Goal: Book appointment/travel/reservation

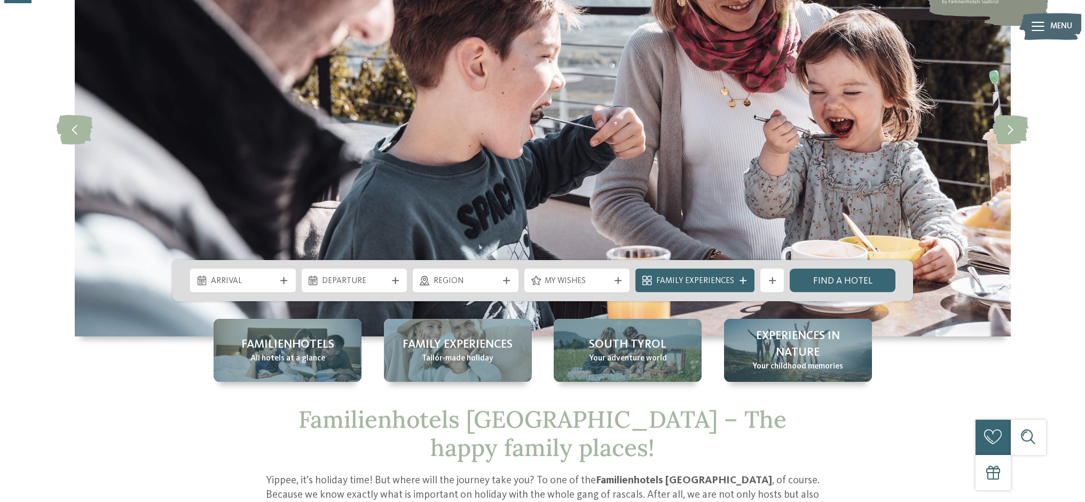
scroll to position [138, 0]
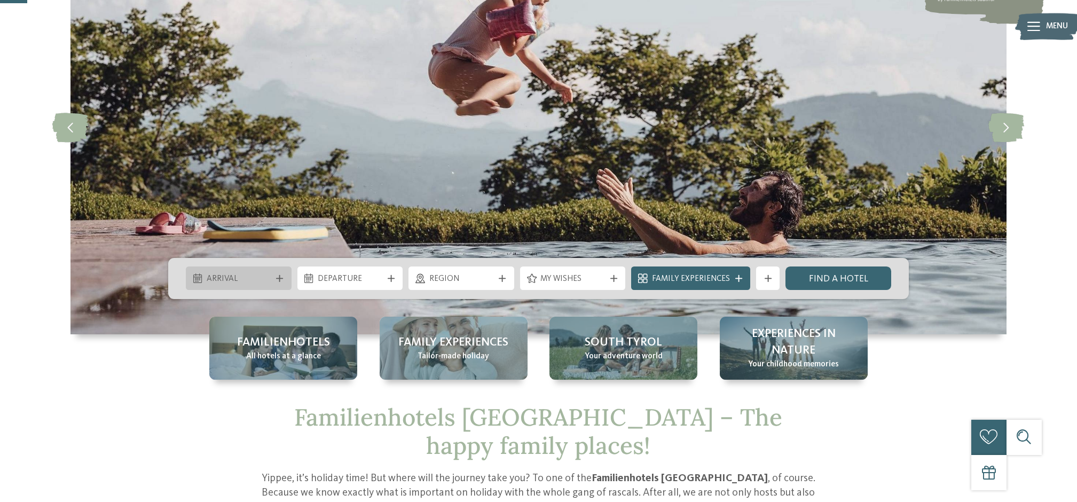
click at [266, 275] on span "Arrival" at bounding box center [239, 279] width 65 height 12
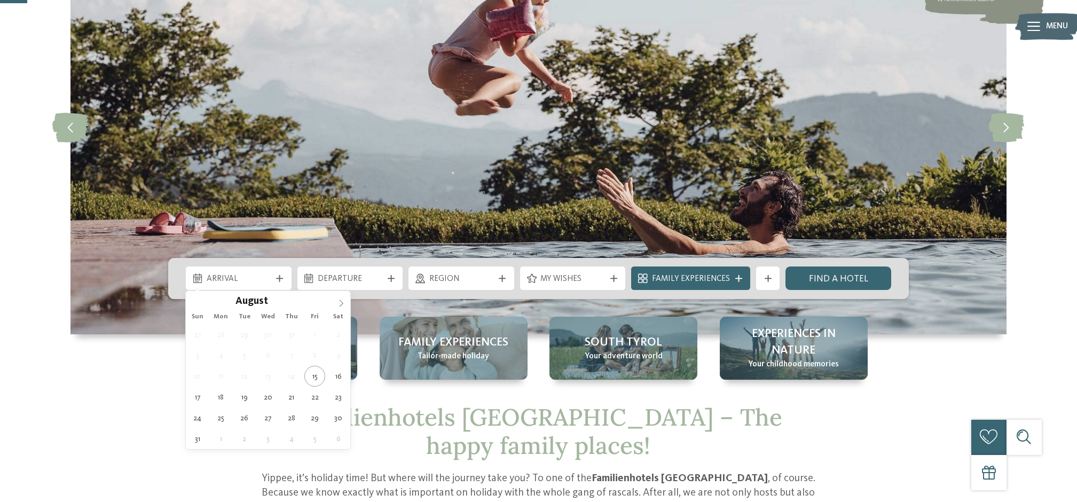
click at [336, 305] on span at bounding box center [341, 300] width 18 height 18
type div "17.10.2025"
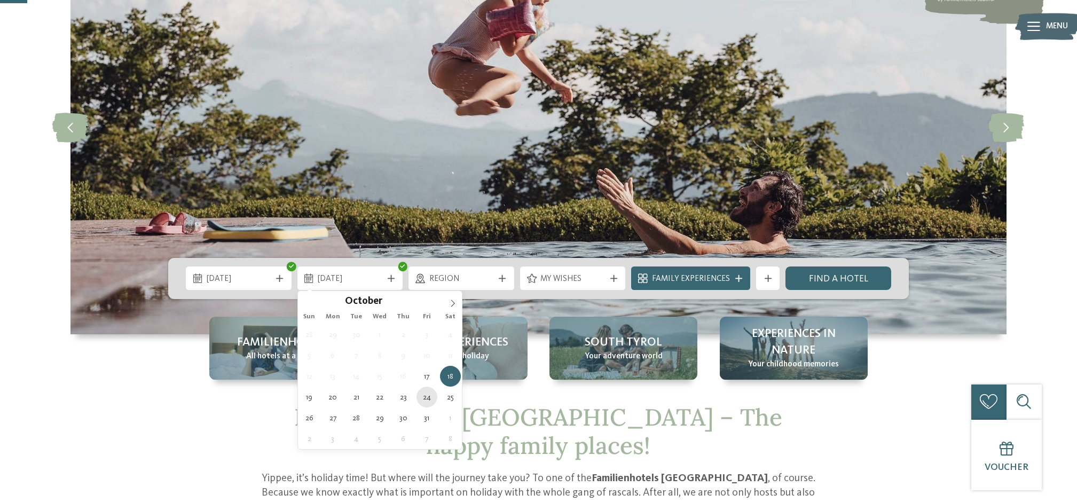
type div "24.10.2025"
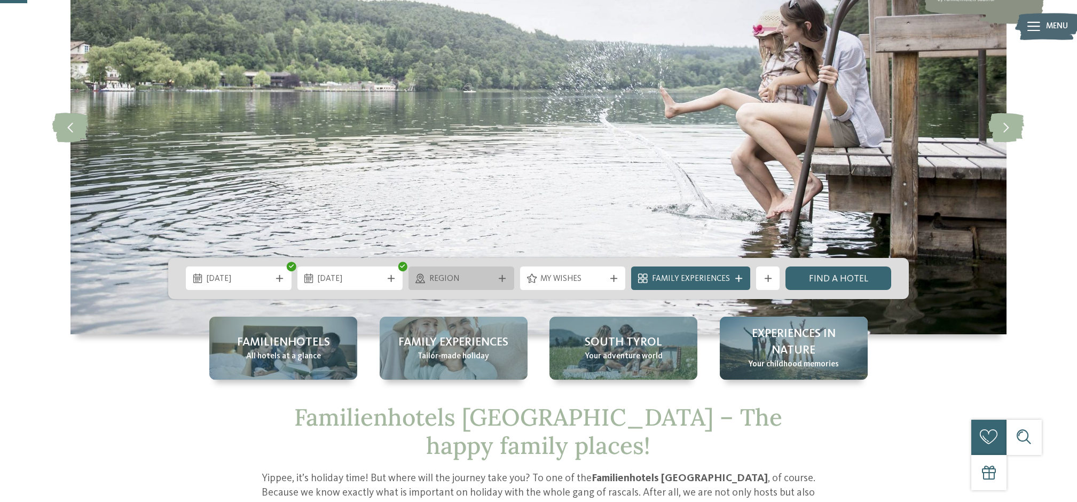
click at [482, 280] on span "Region" at bounding box center [461, 279] width 65 height 12
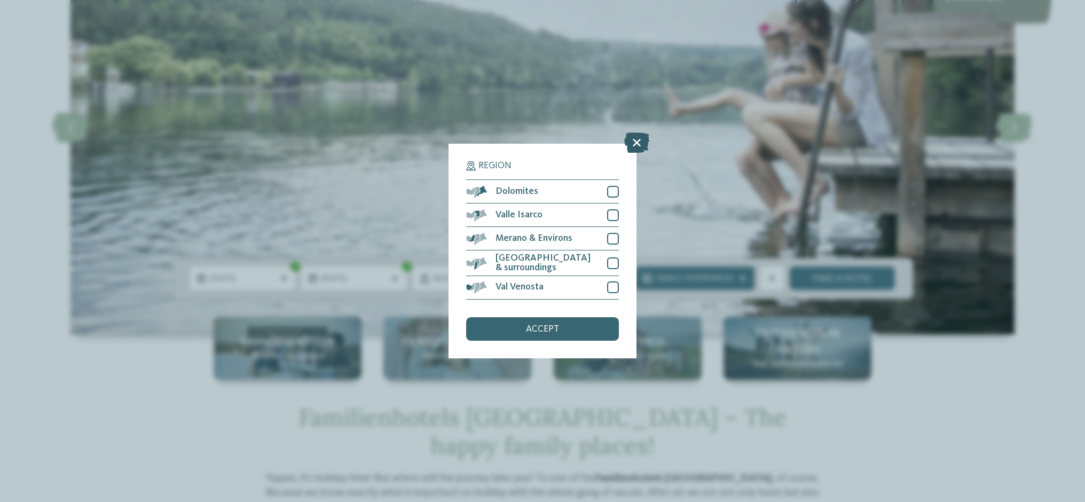
click at [630, 153] on icon at bounding box center [636, 143] width 25 height 20
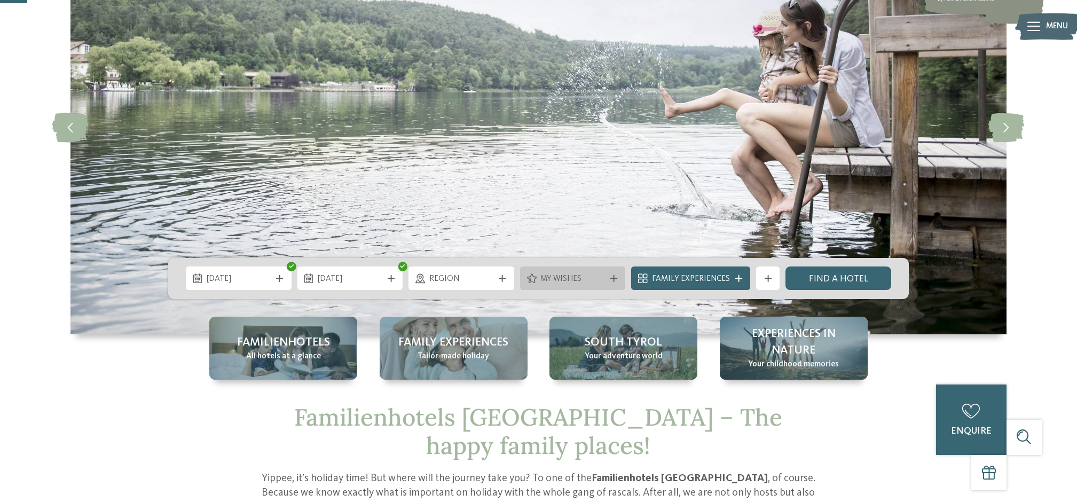
click at [580, 273] on span "My wishes" at bounding box center [572, 279] width 65 height 12
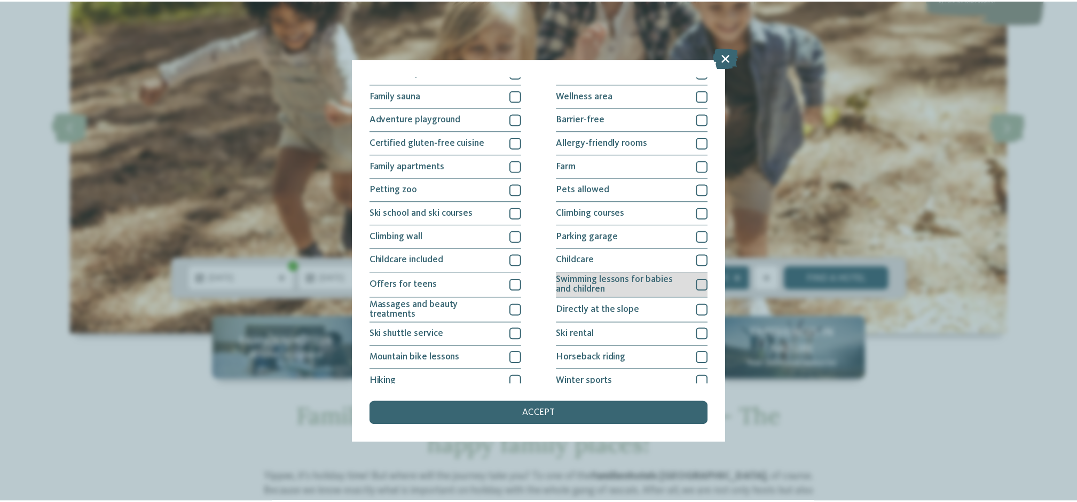
scroll to position [114, 0]
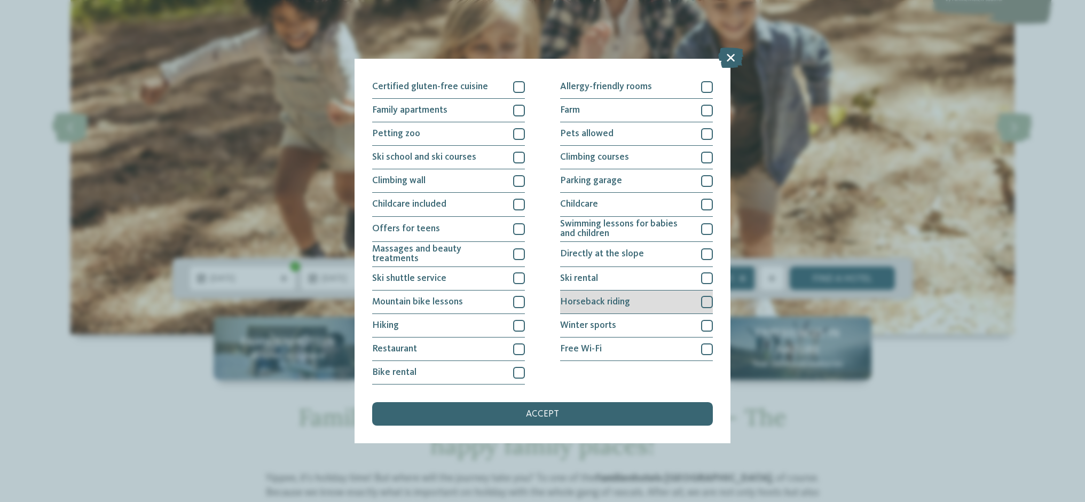
click at [697, 308] on div "Horseback riding" at bounding box center [636, 301] width 153 height 23
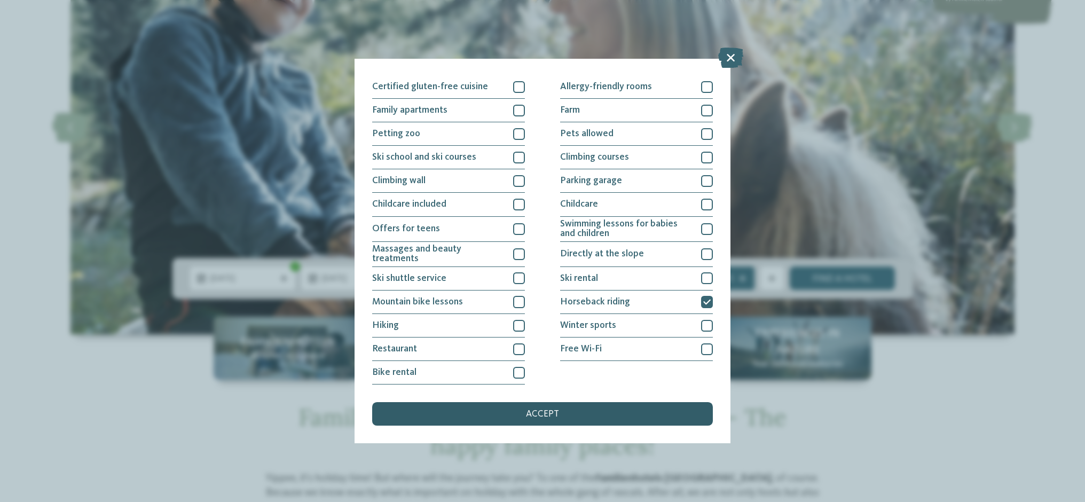
click at [621, 413] on div "accept" at bounding box center [542, 413] width 341 height 23
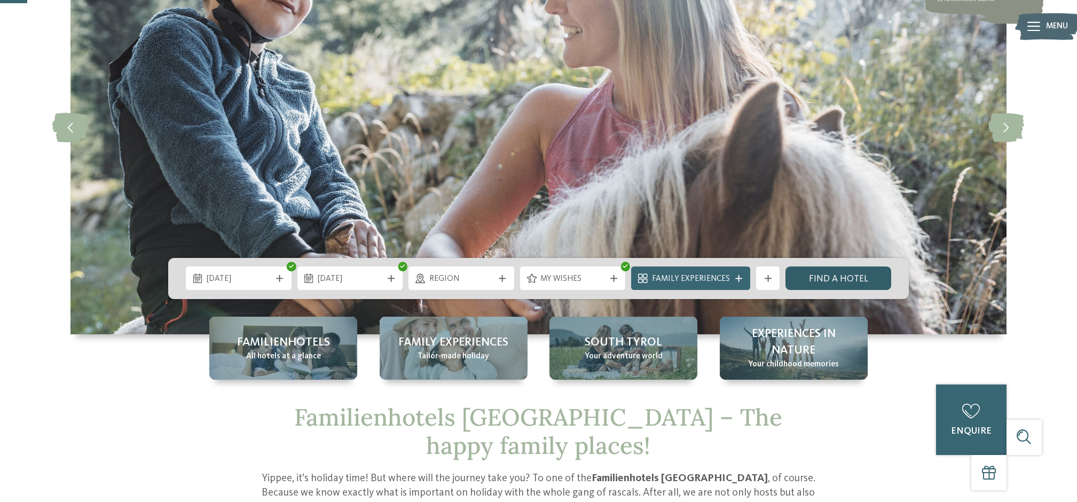
click at [850, 270] on link "Find a hotel" at bounding box center [838, 277] width 106 height 23
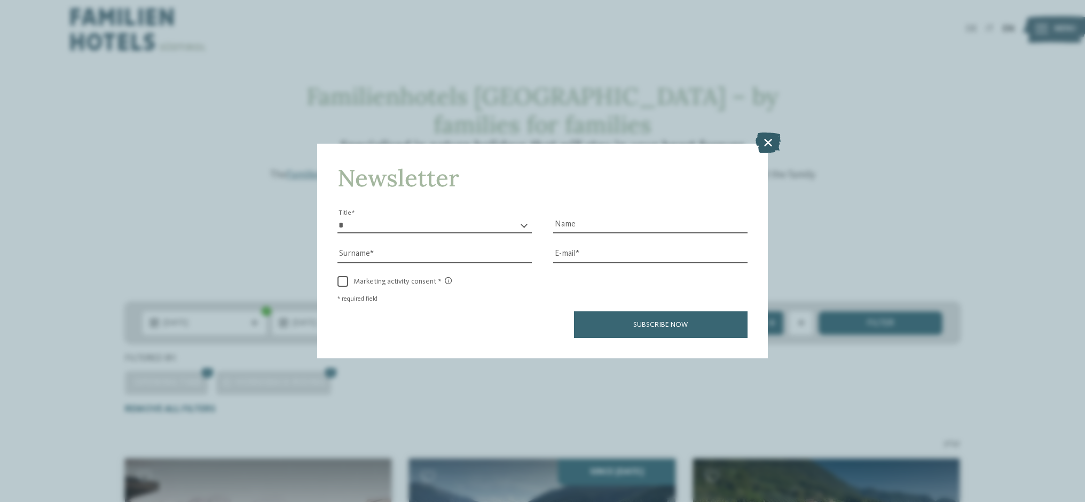
click at [766, 145] on icon at bounding box center [767, 142] width 25 height 20
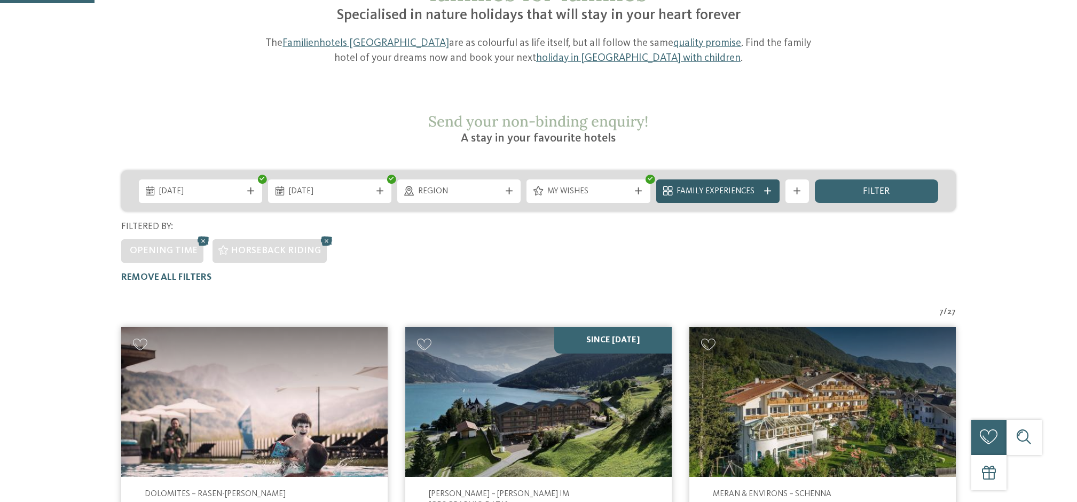
scroll to position [148, 0]
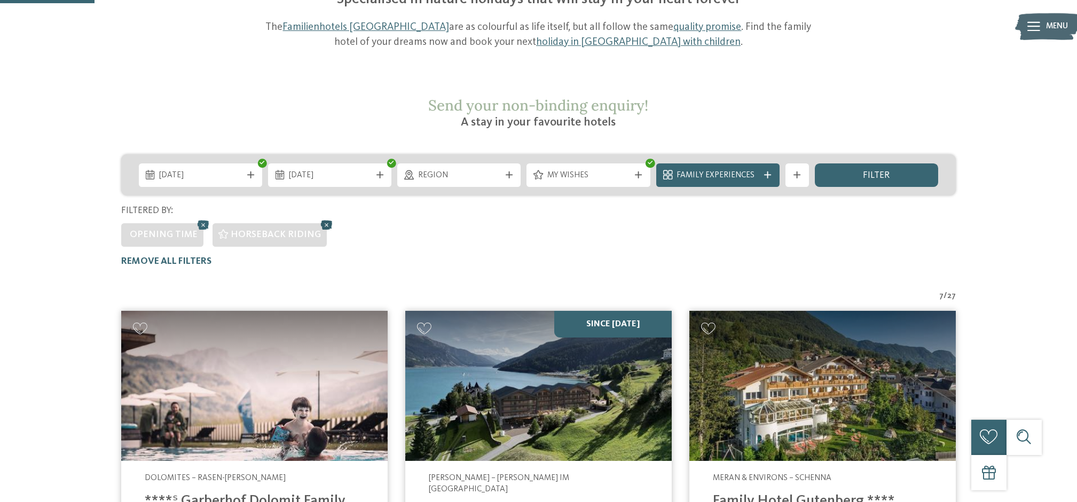
click at [318, 217] on icon at bounding box center [327, 224] width 18 height 15
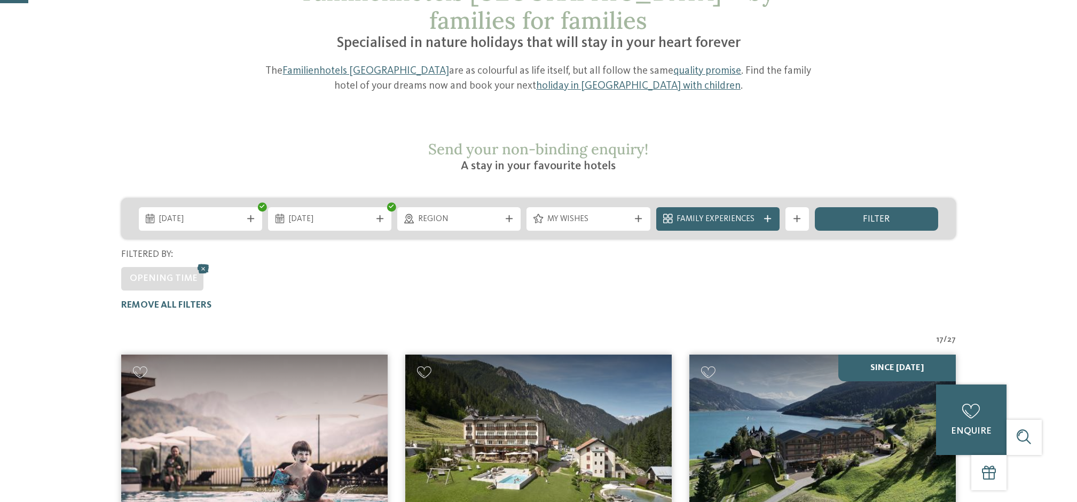
scroll to position [168, 0]
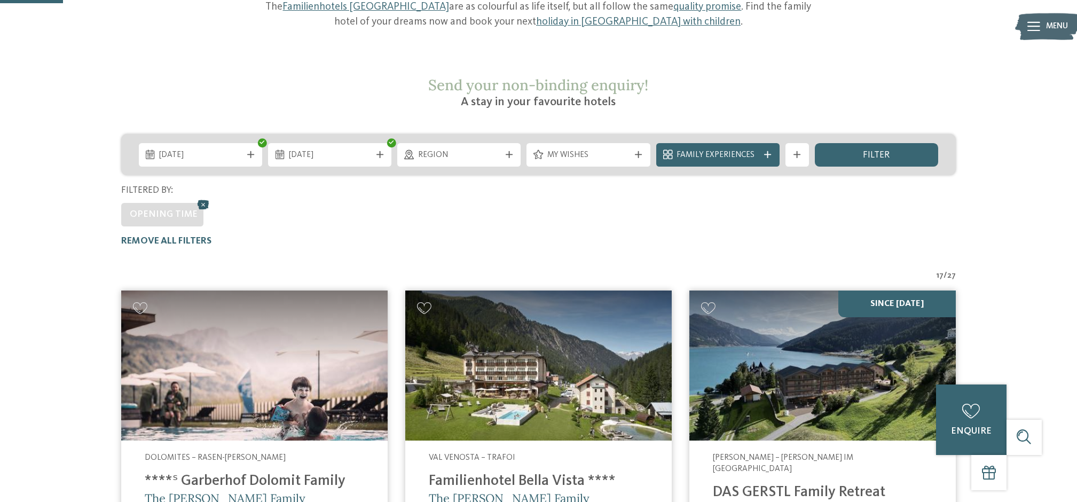
click at [197, 197] on icon at bounding box center [204, 204] width 18 height 15
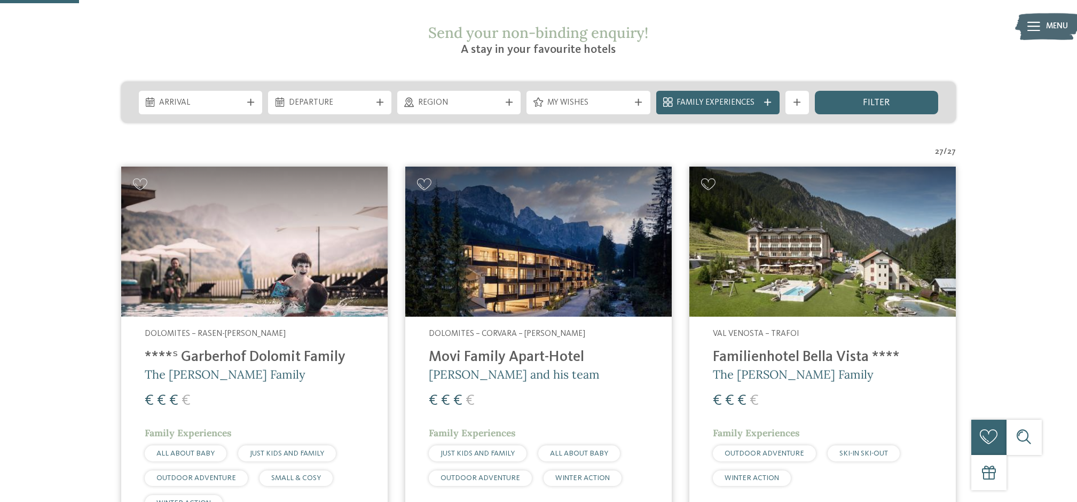
scroll to position [0, 0]
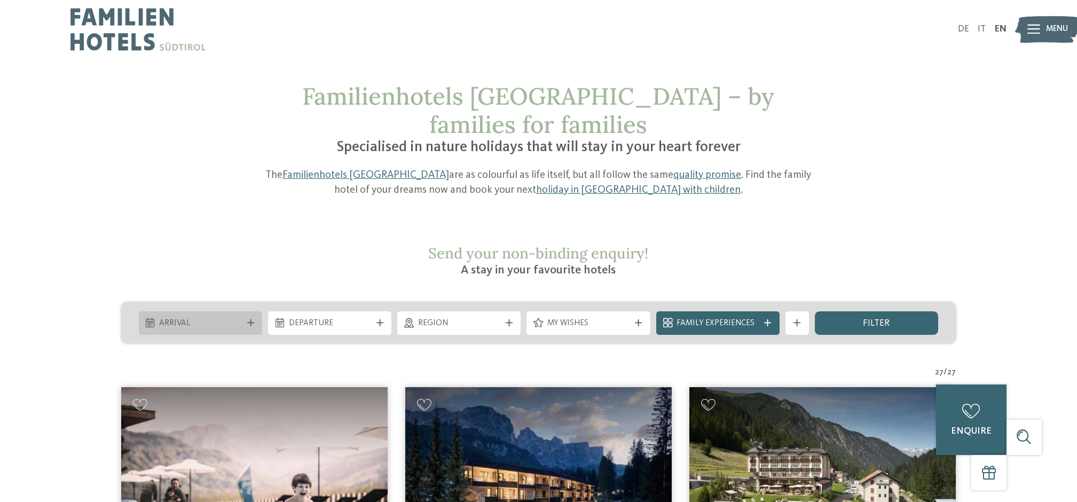
click at [191, 318] on span "Arrival" at bounding box center [200, 324] width 82 height 12
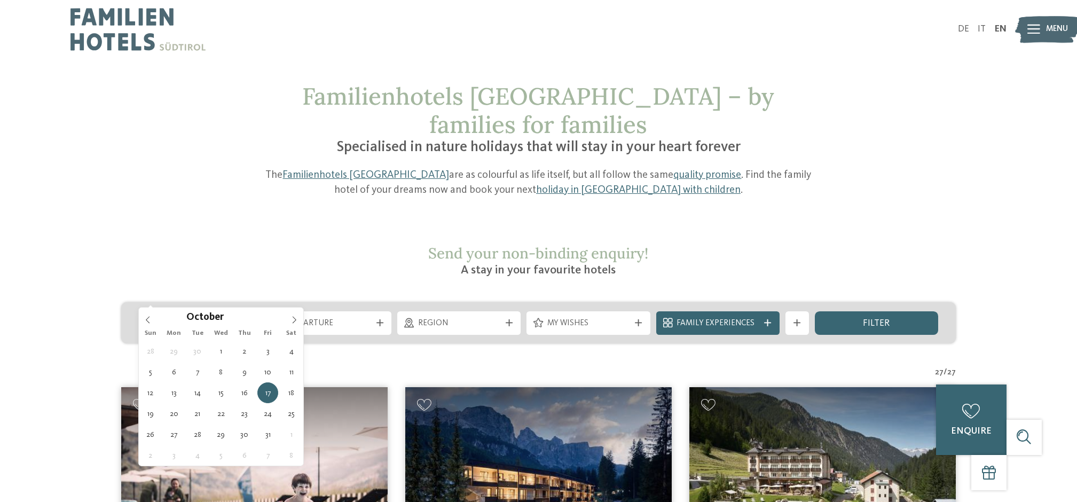
type div "17.10.2025"
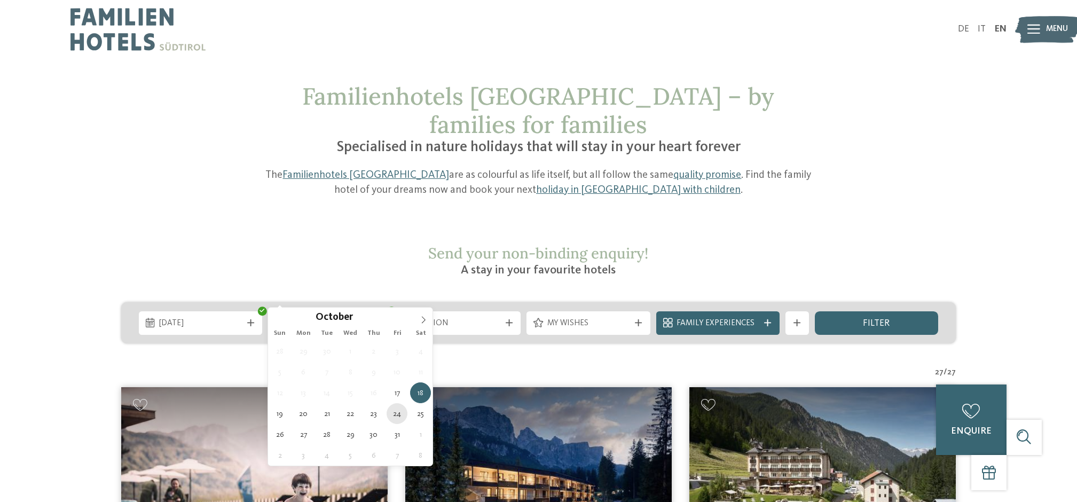
type div "24.10.2025"
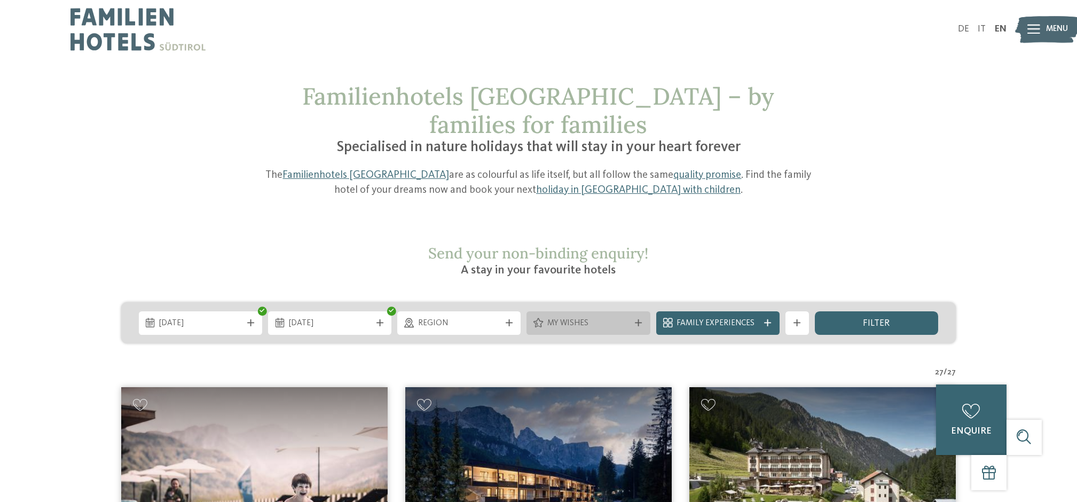
click at [556, 317] on div "My wishes" at bounding box center [588, 323] width 88 height 13
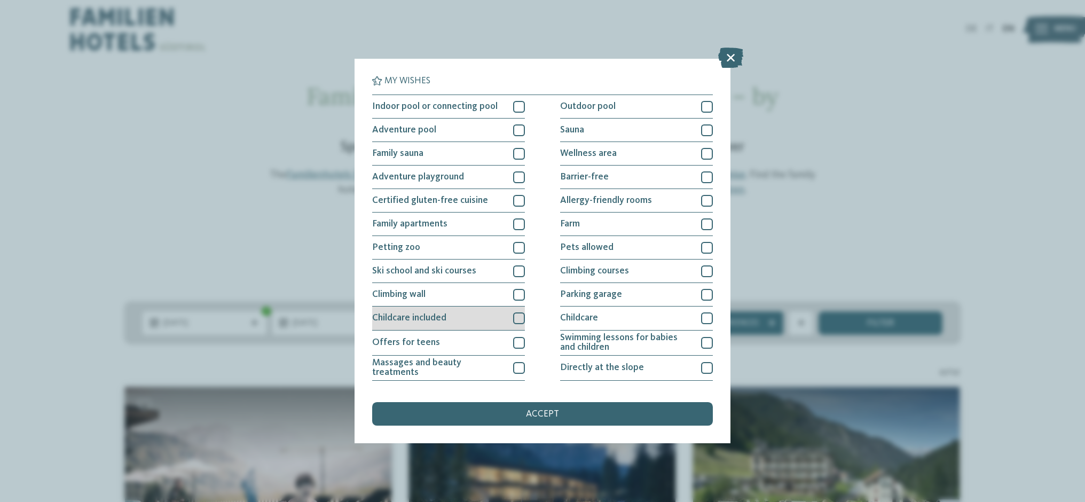
click at [513, 315] on div at bounding box center [519, 318] width 12 height 12
click at [548, 417] on span "accept" at bounding box center [542, 414] width 33 height 10
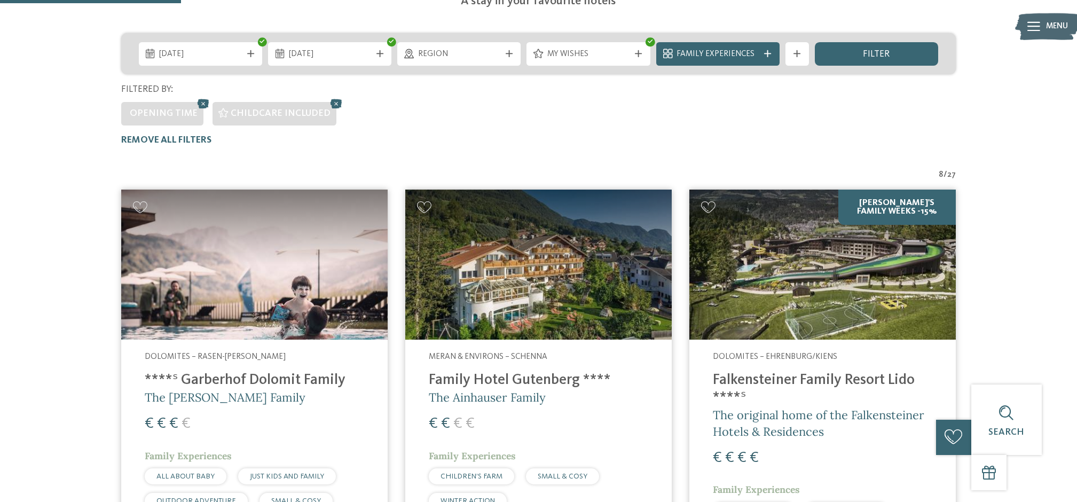
scroll to position [262, 0]
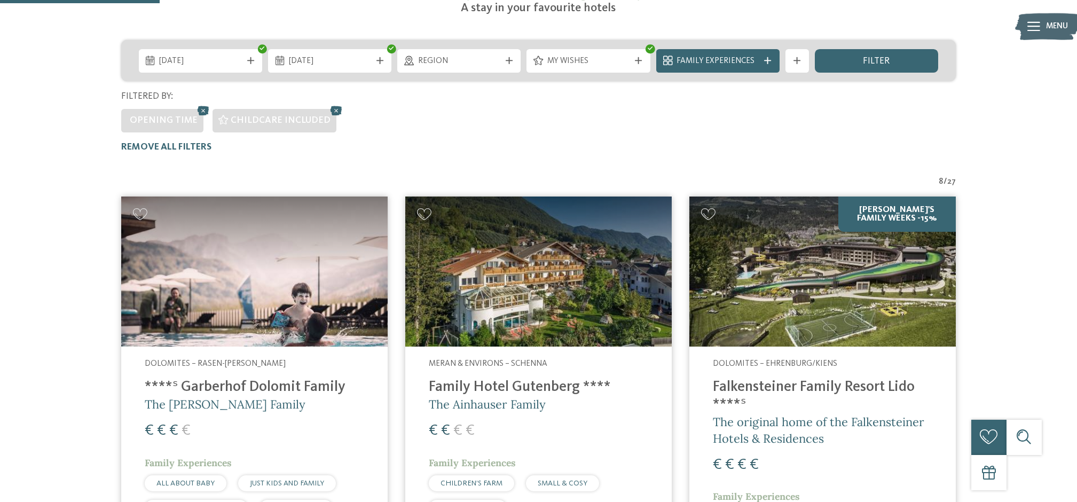
click at [233, 282] on img at bounding box center [254, 271] width 266 height 150
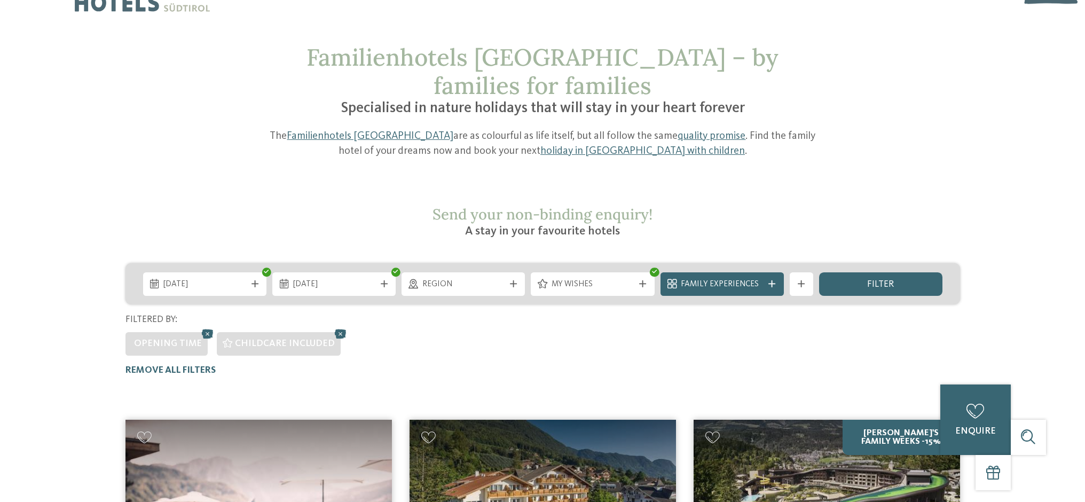
scroll to position [0, 0]
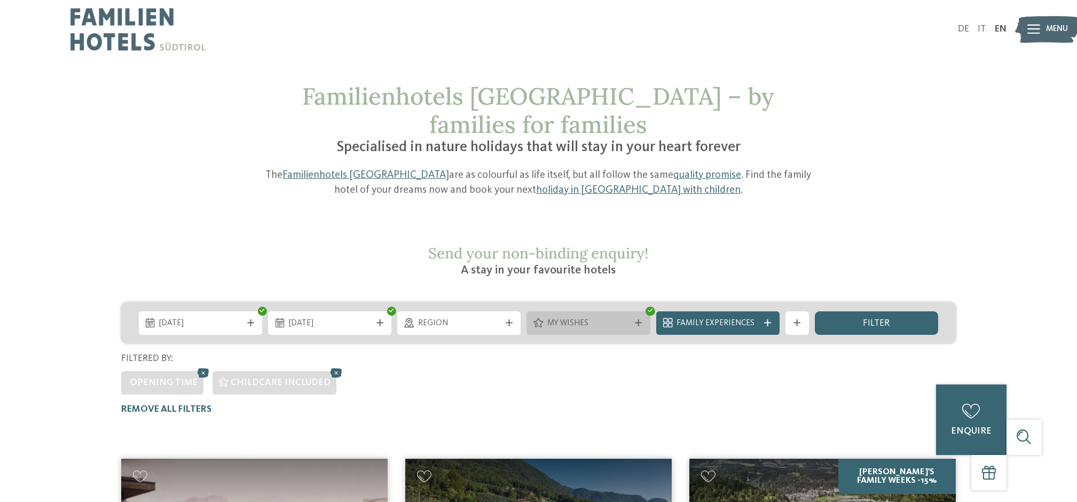
click at [575, 311] on div "My wishes" at bounding box center [587, 322] width 123 height 23
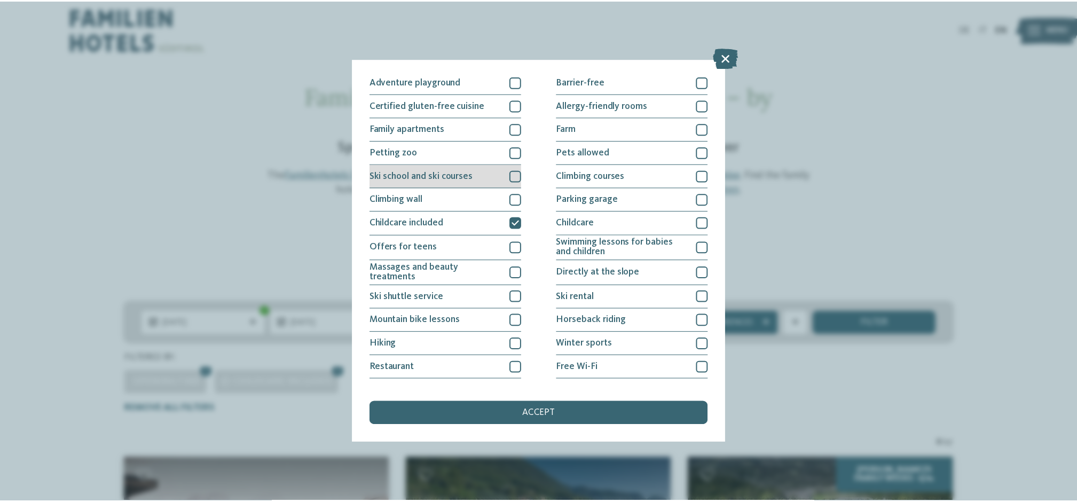
scroll to position [114, 0]
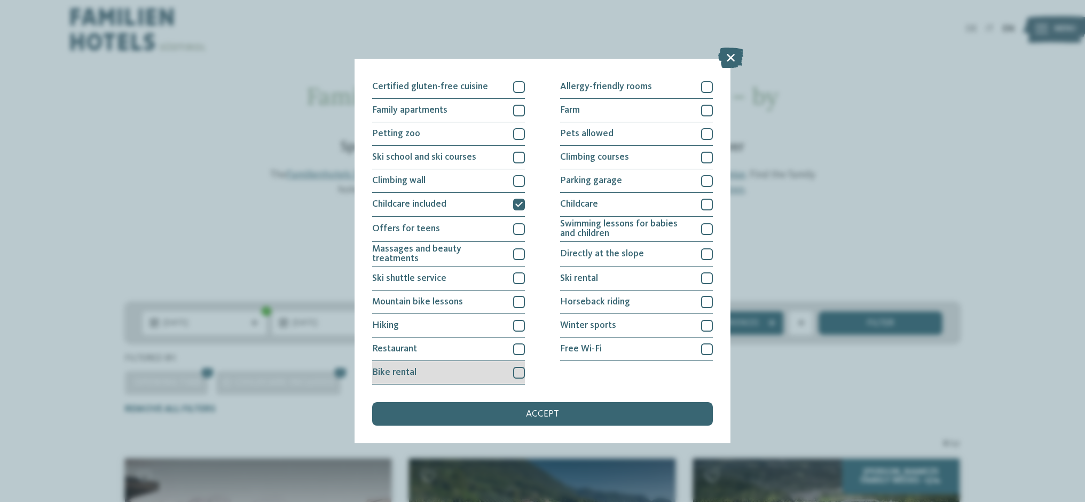
click at [515, 371] on div at bounding box center [519, 373] width 12 height 12
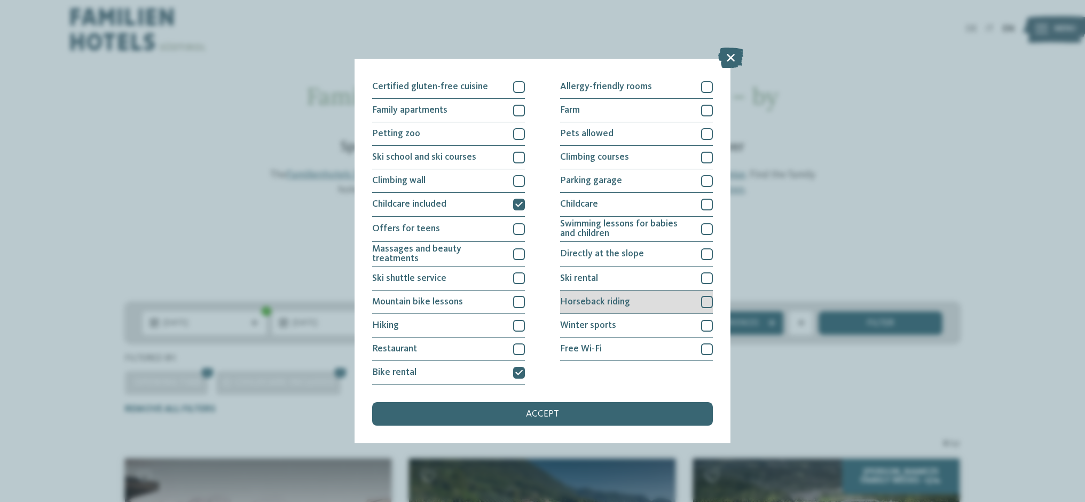
click at [703, 301] on div at bounding box center [707, 302] width 12 height 12
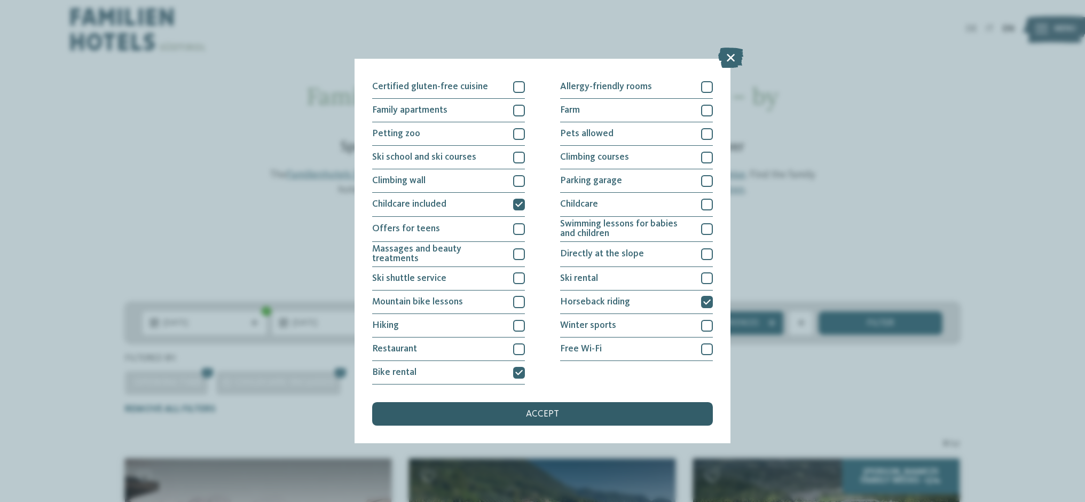
click at [641, 415] on div "accept" at bounding box center [542, 413] width 341 height 23
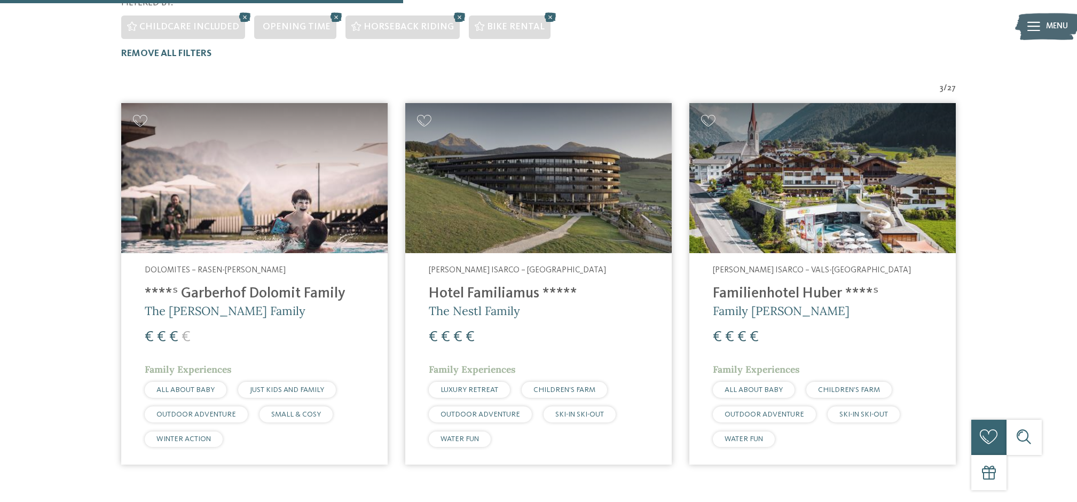
scroll to position [363, 0]
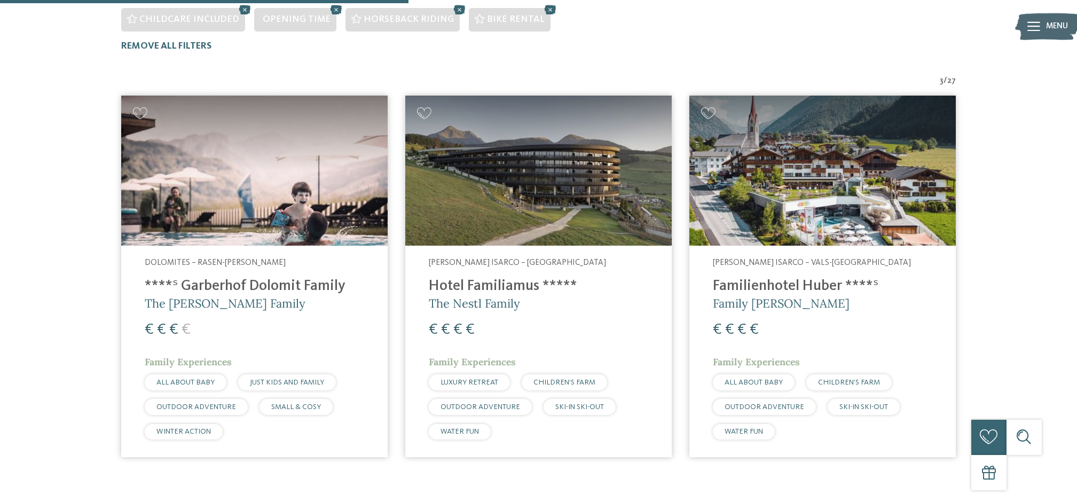
click at [484, 168] on img at bounding box center [538, 171] width 266 height 150
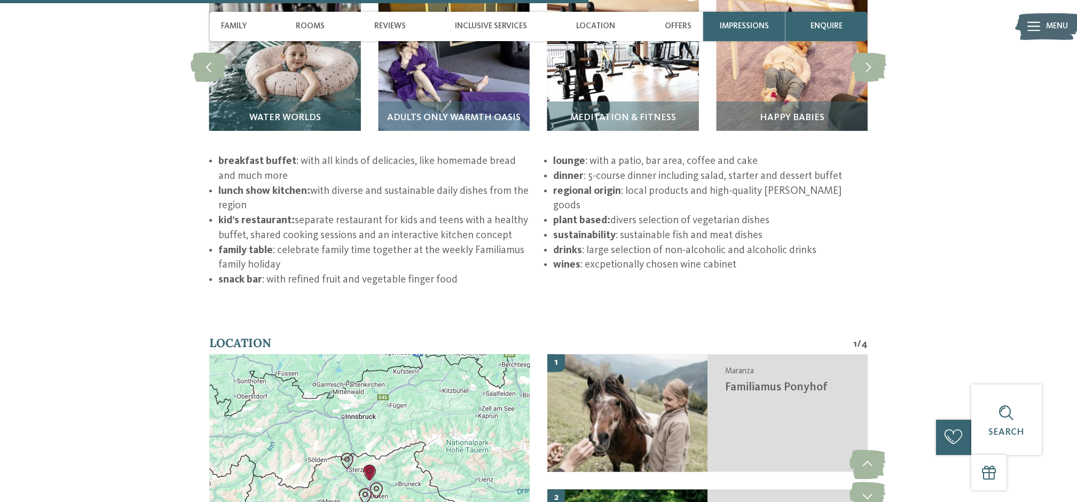
scroll to position [2266, 0]
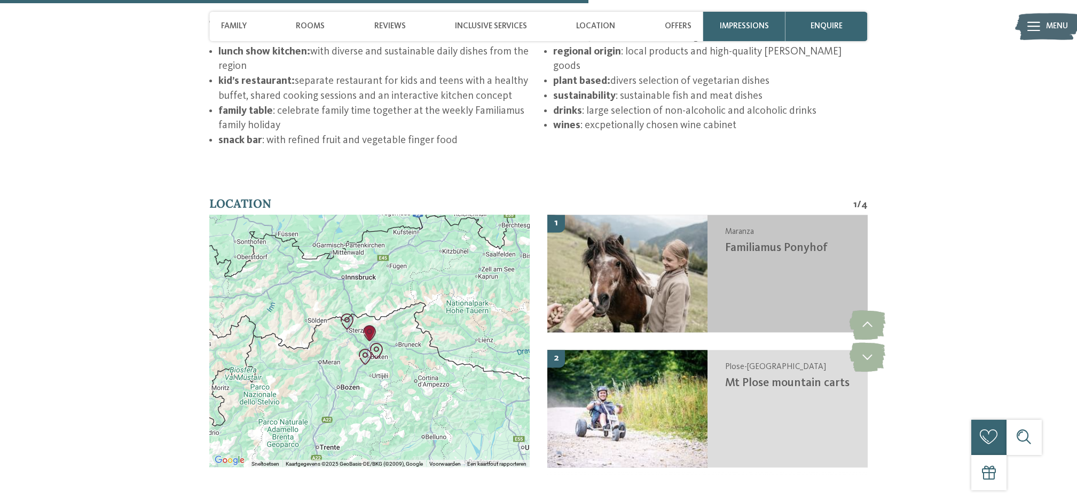
click at [640, 261] on img at bounding box center [627, 273] width 160 height 117
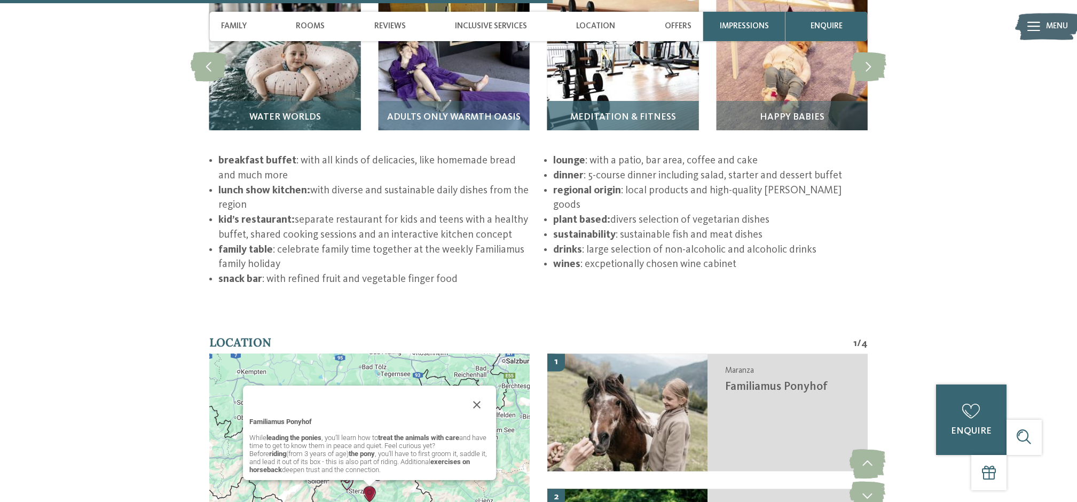
scroll to position [2326, 0]
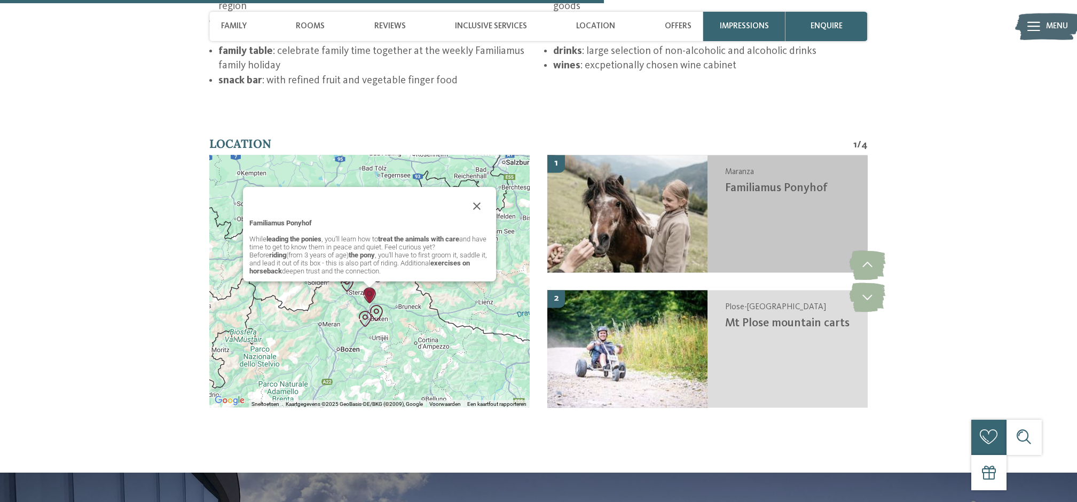
click at [663, 207] on img at bounding box center [627, 213] width 160 height 117
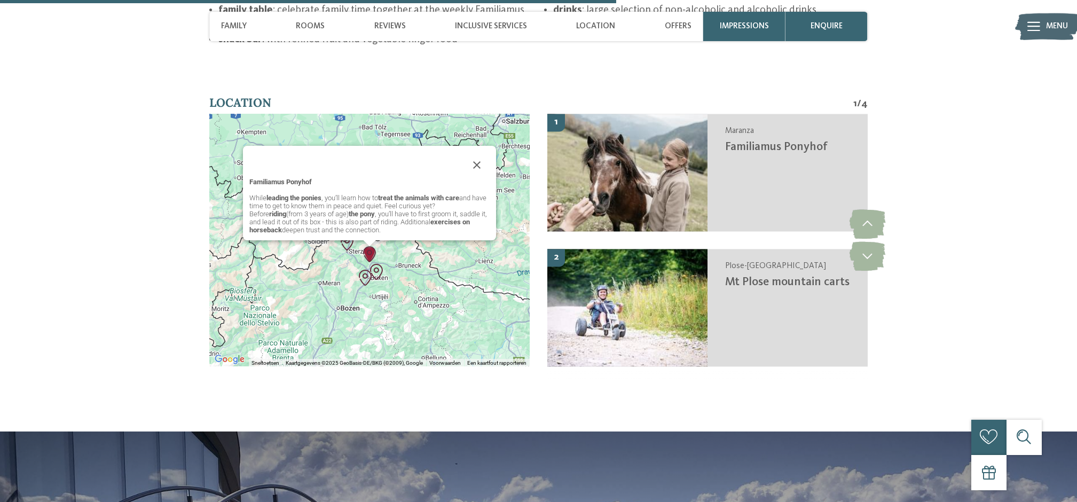
scroll to position [2373, 0]
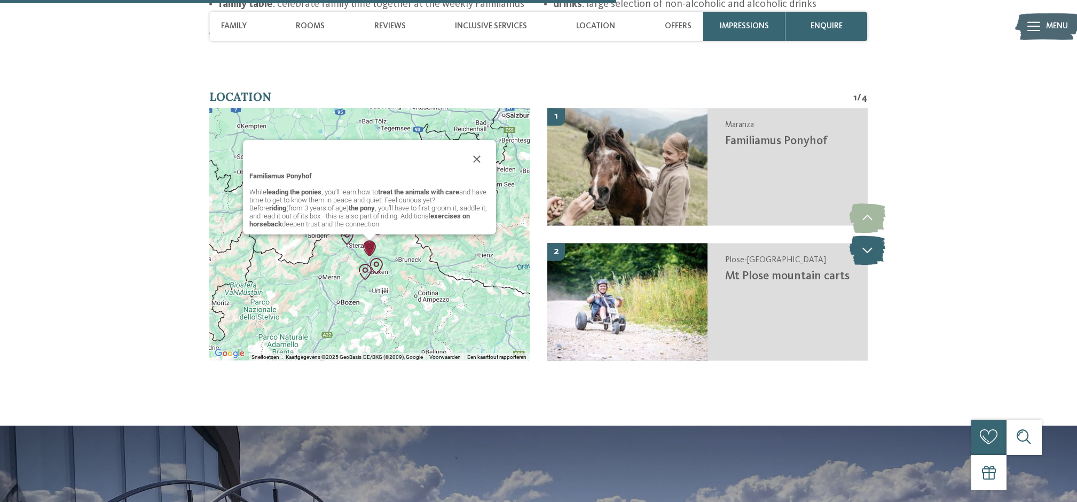
click at [878, 235] on icon at bounding box center [867, 249] width 36 height 29
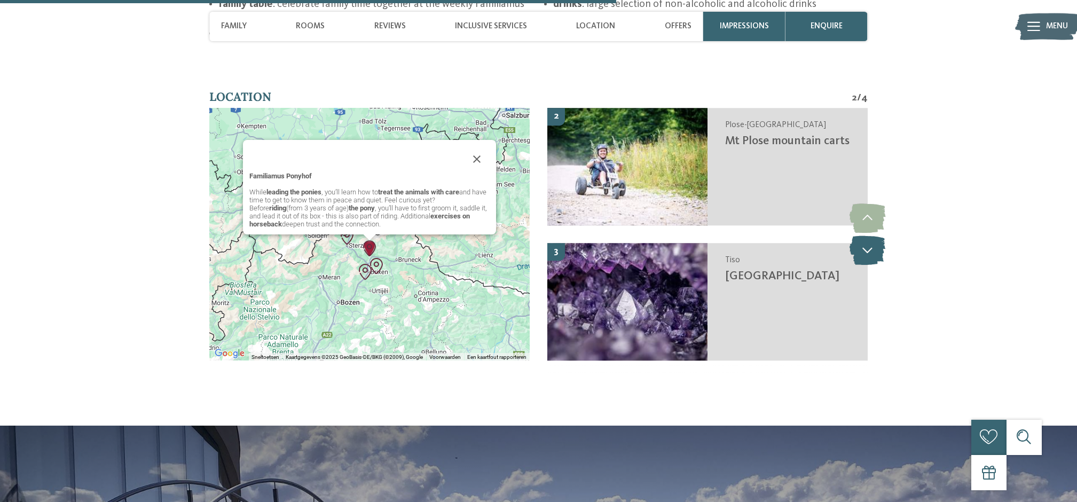
click at [873, 235] on icon at bounding box center [867, 249] width 36 height 29
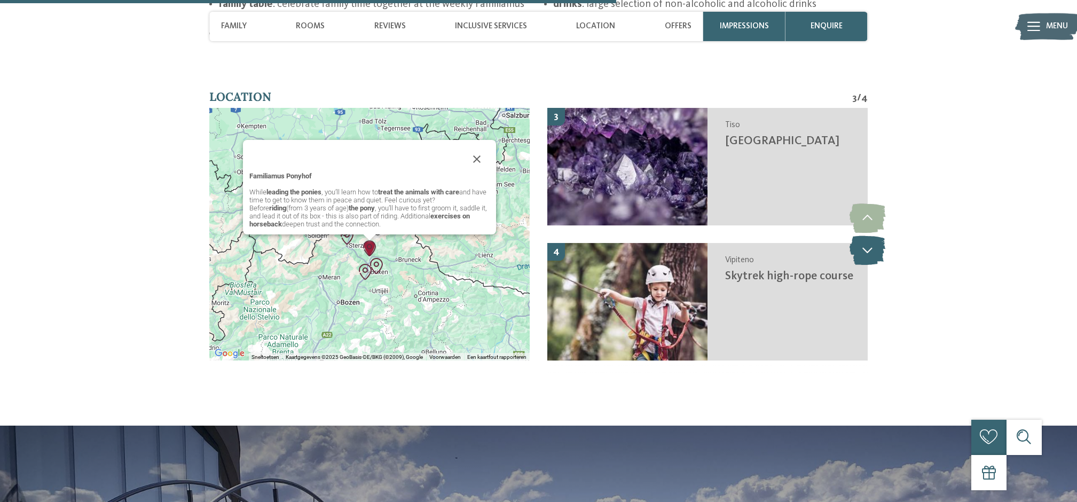
click at [871, 235] on icon at bounding box center [867, 249] width 36 height 29
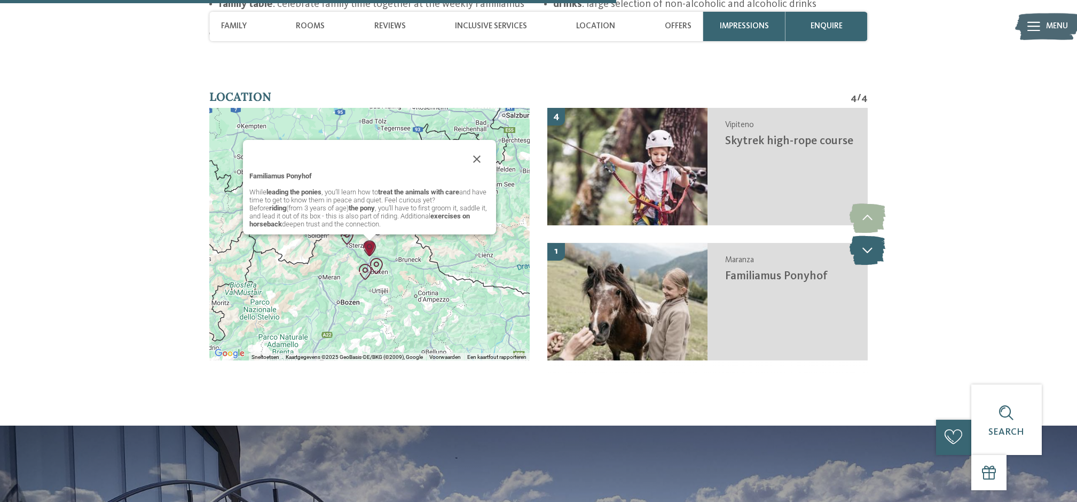
click at [871, 235] on icon at bounding box center [867, 249] width 36 height 29
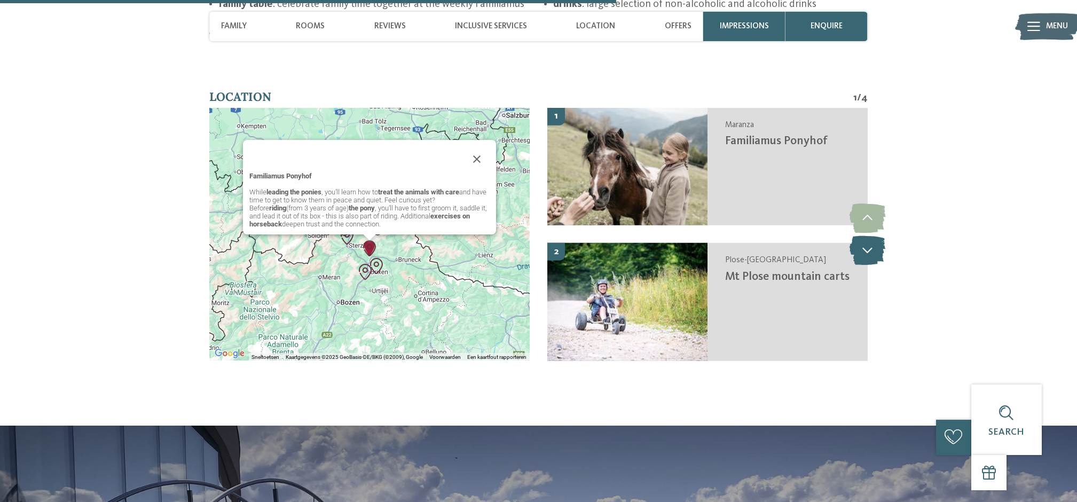
click at [869, 235] on icon at bounding box center [867, 249] width 36 height 29
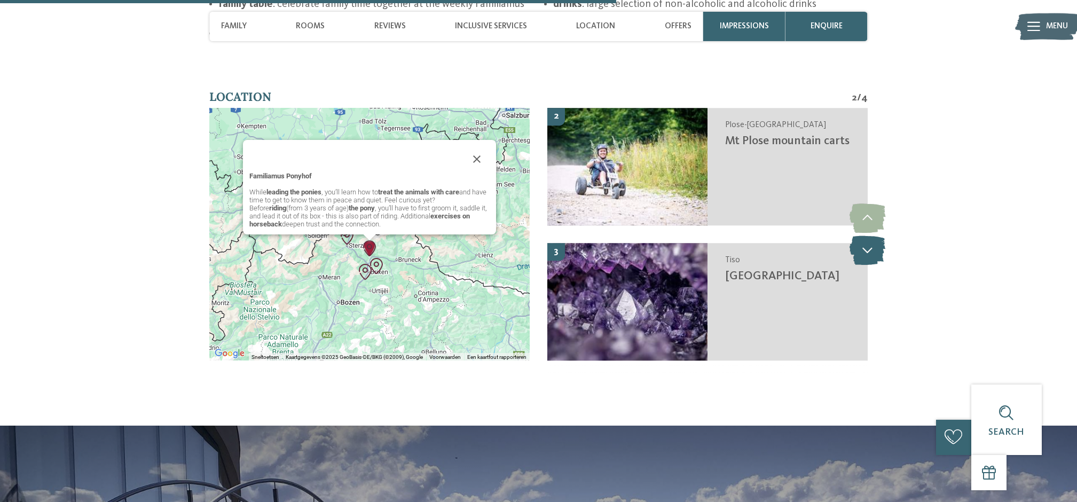
click at [869, 235] on icon at bounding box center [867, 249] width 36 height 29
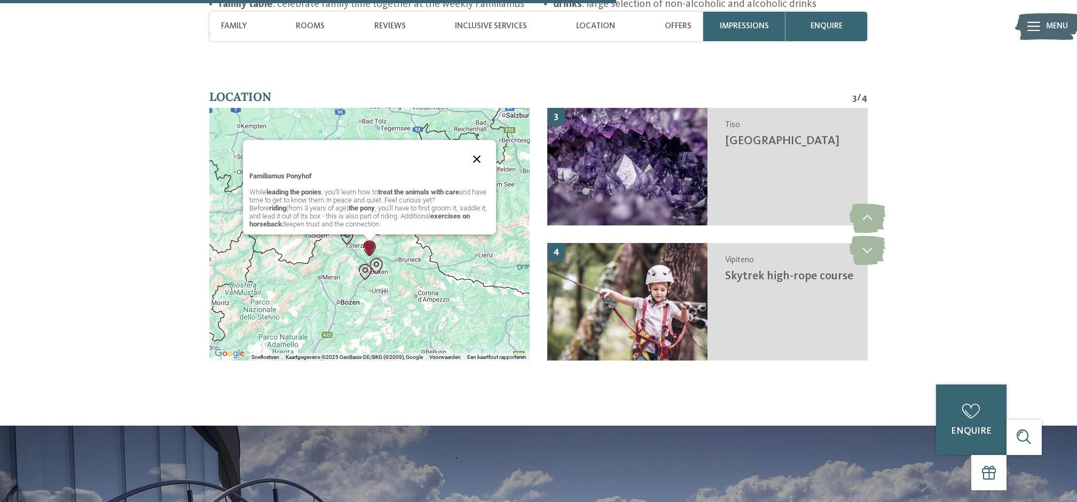
click at [476, 146] on button "Sluiten" at bounding box center [477, 159] width 26 height 26
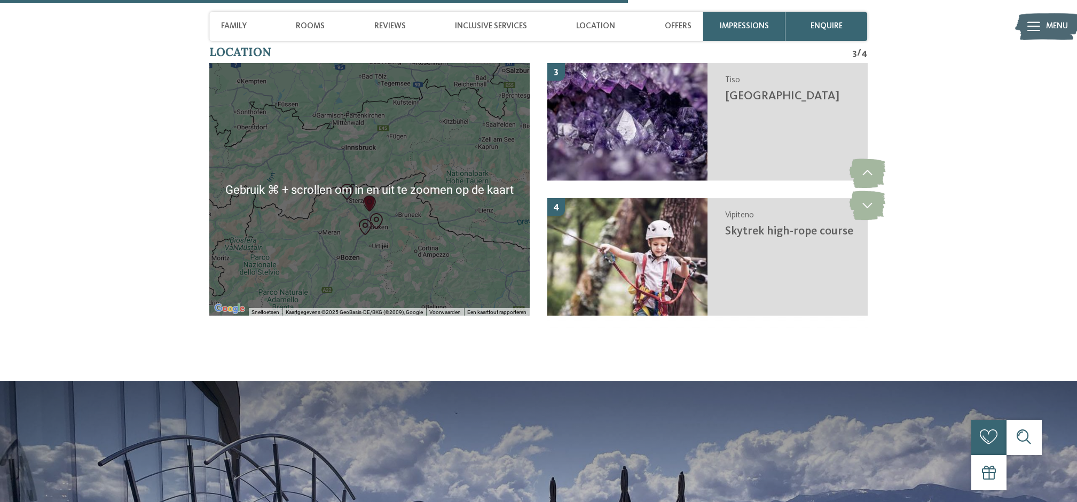
scroll to position [2418, 0]
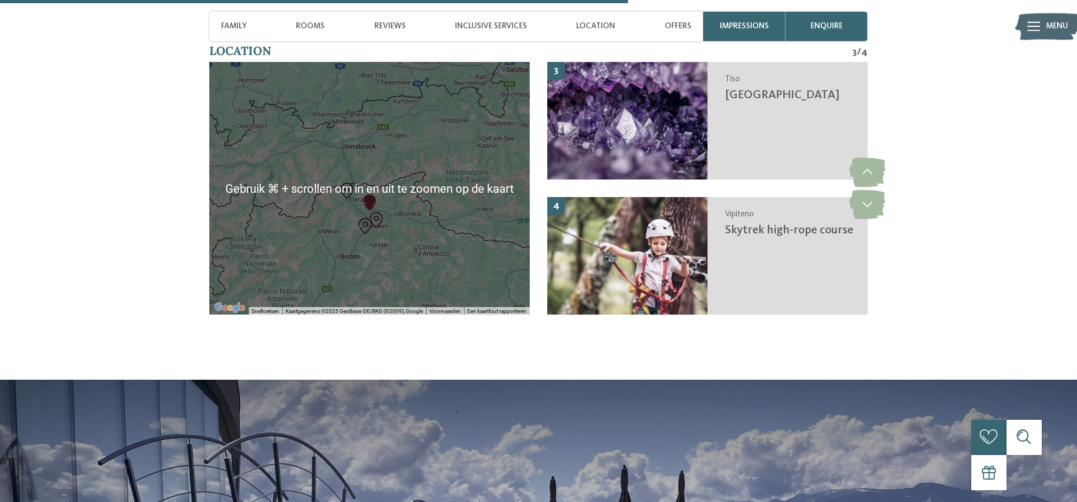
click at [374, 199] on div at bounding box center [369, 188] width 320 height 253
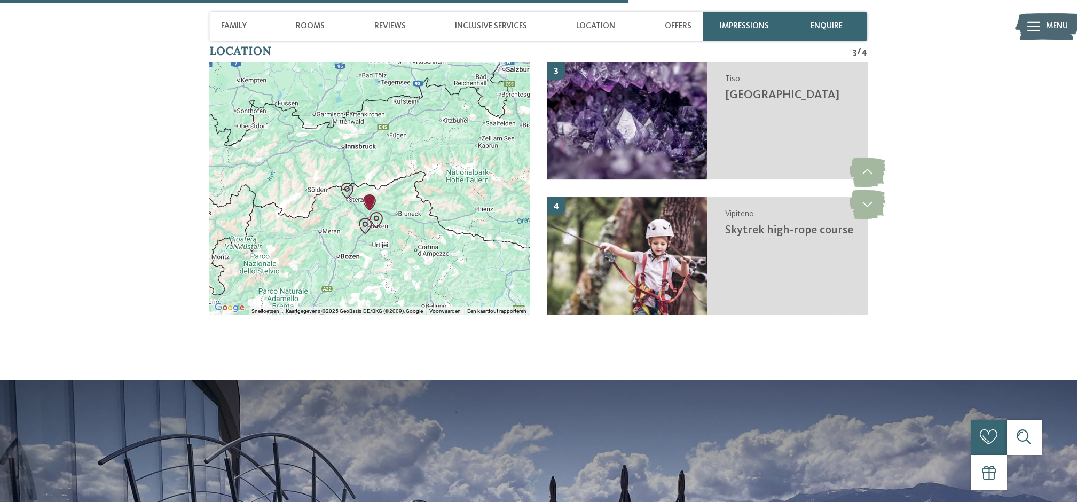
click at [349, 183] on img "Skytrek high-rope course" at bounding box center [347, 191] width 16 height 16
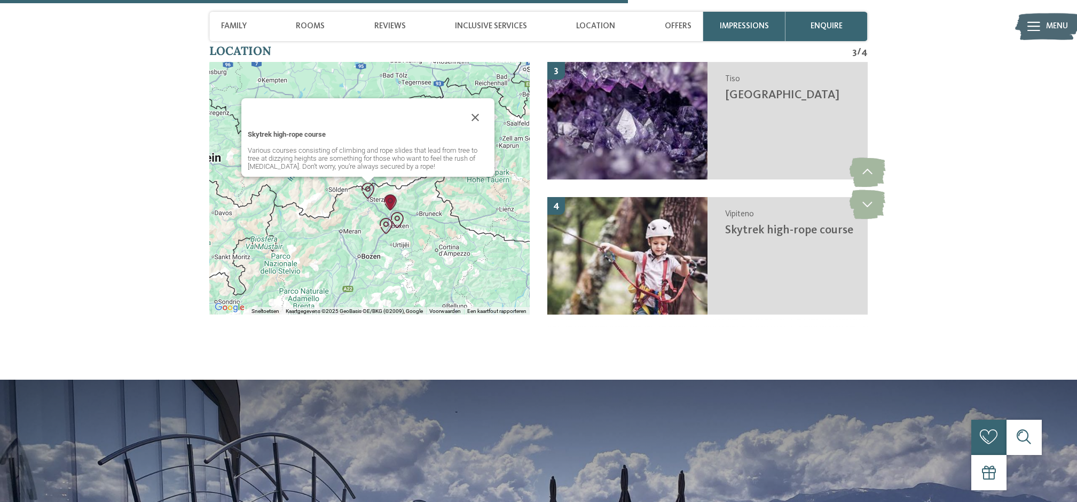
click at [404, 212] on img "Mt Plose mountain carts" at bounding box center [397, 220] width 16 height 16
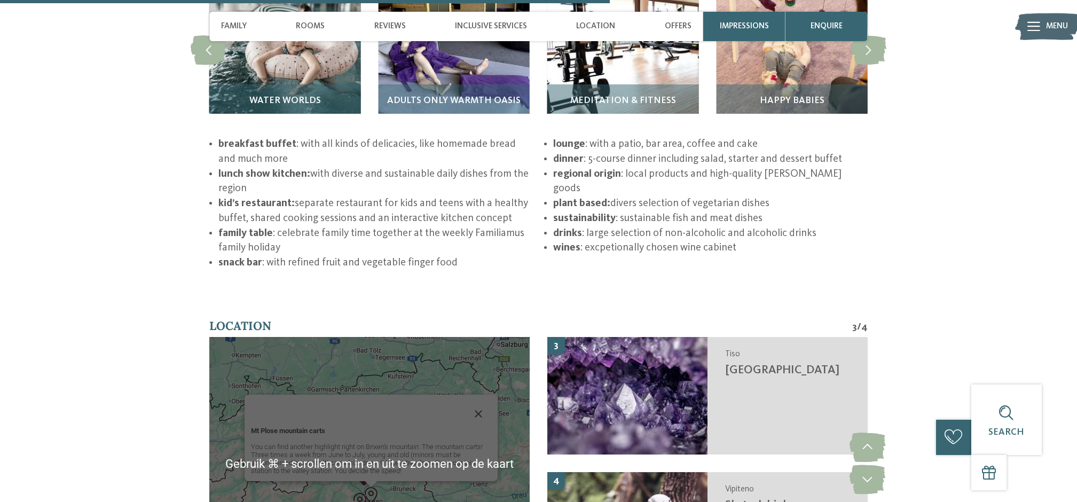
scroll to position [1923, 0]
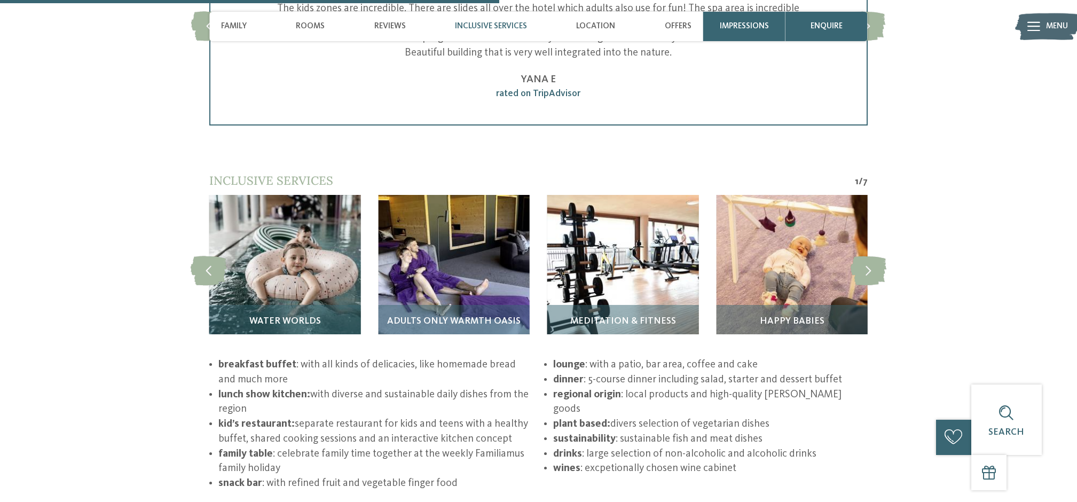
click at [486, 25] on span "Inclusive services" at bounding box center [491, 26] width 72 height 10
click at [485, 28] on span "Inclusive services" at bounding box center [491, 26] width 72 height 10
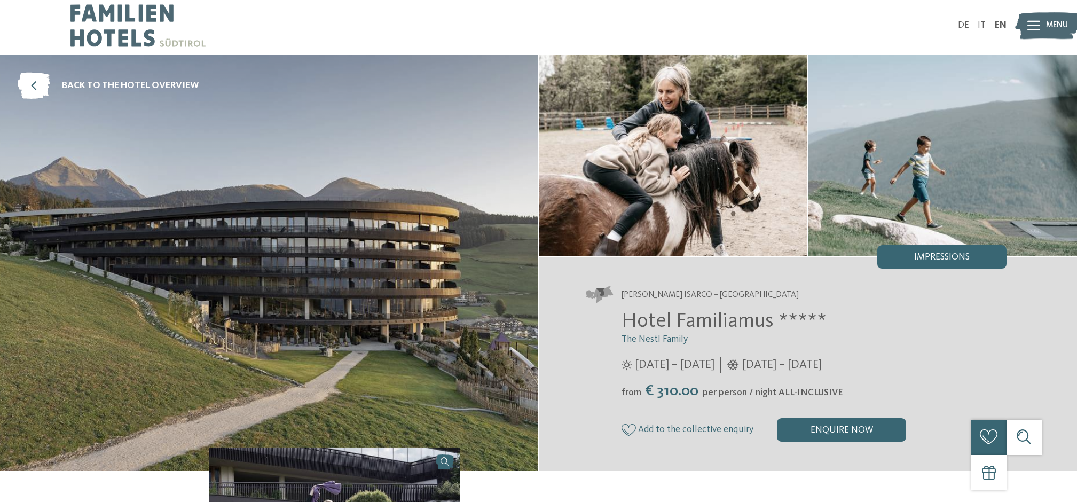
scroll to position [0, 0]
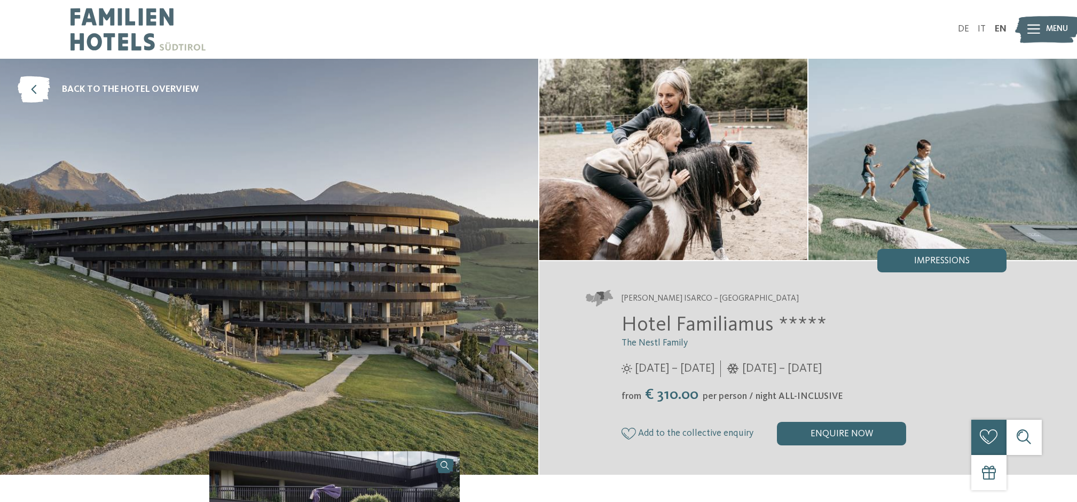
click at [459, 260] on img at bounding box center [269, 267] width 538 height 416
click at [31, 83] on icon at bounding box center [34, 89] width 33 height 27
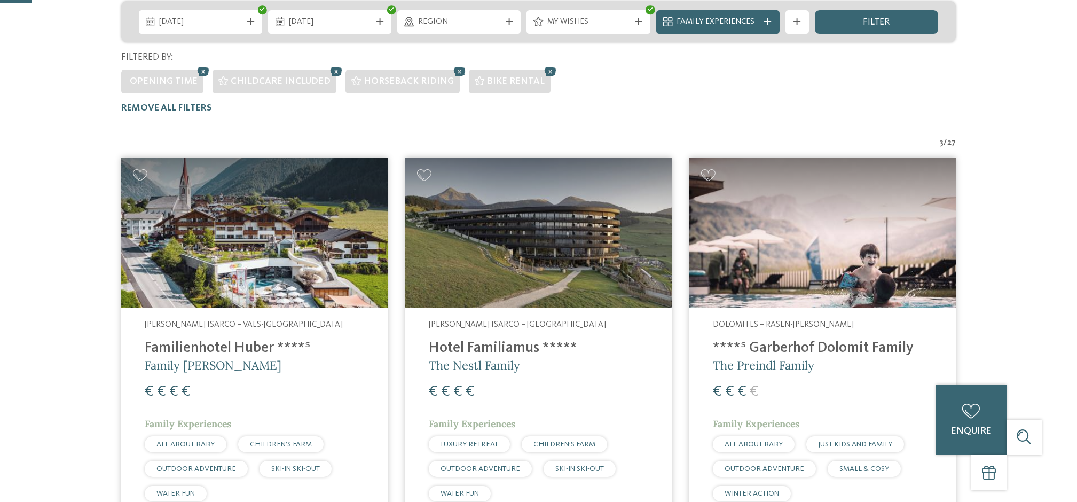
scroll to position [305, 0]
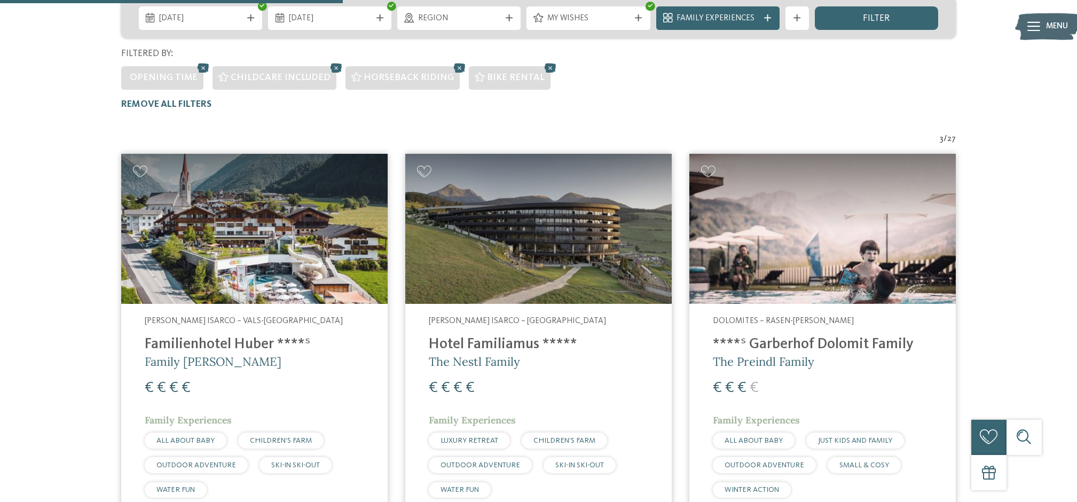
click at [254, 207] on img at bounding box center [254, 229] width 266 height 150
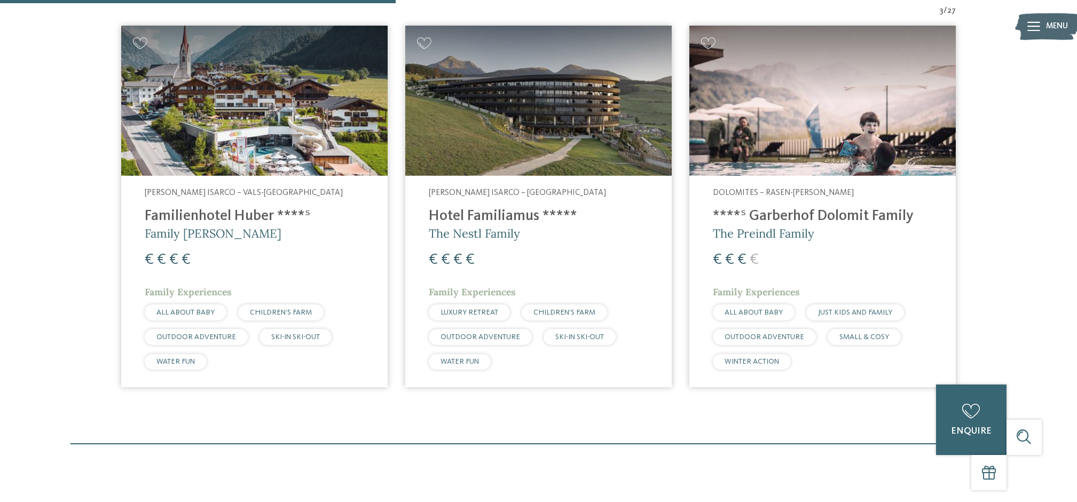
scroll to position [248, 0]
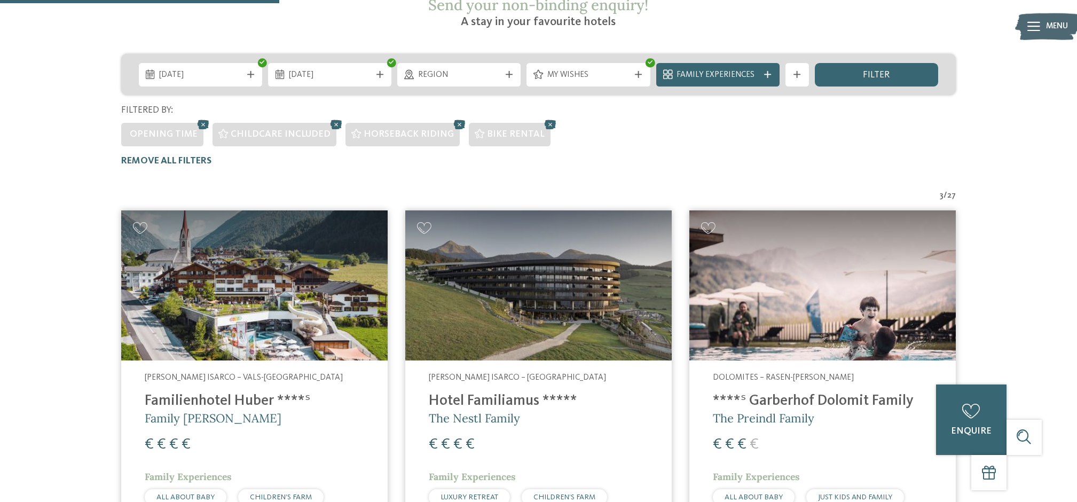
click at [870, 248] on img at bounding box center [822, 285] width 266 height 150
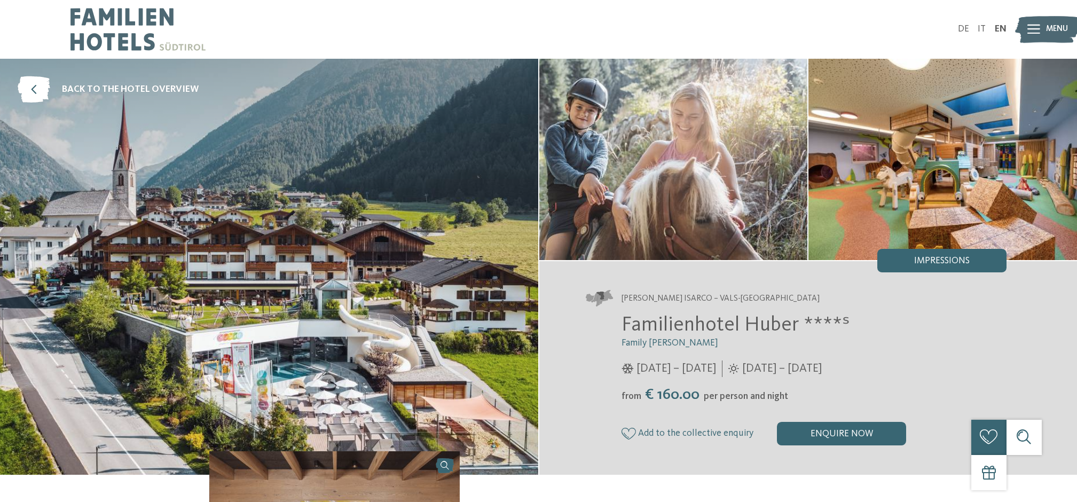
click at [234, 303] on img at bounding box center [269, 267] width 538 height 416
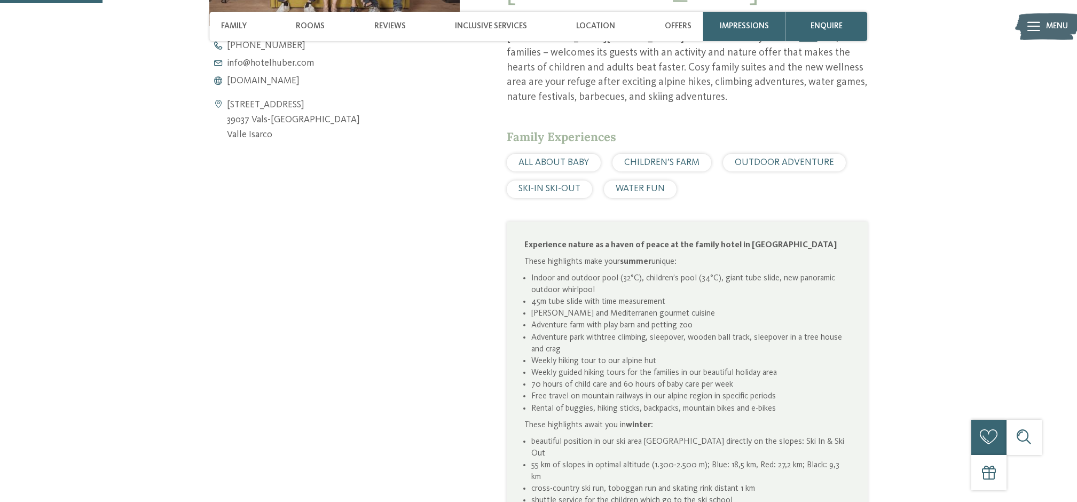
scroll to position [387, 0]
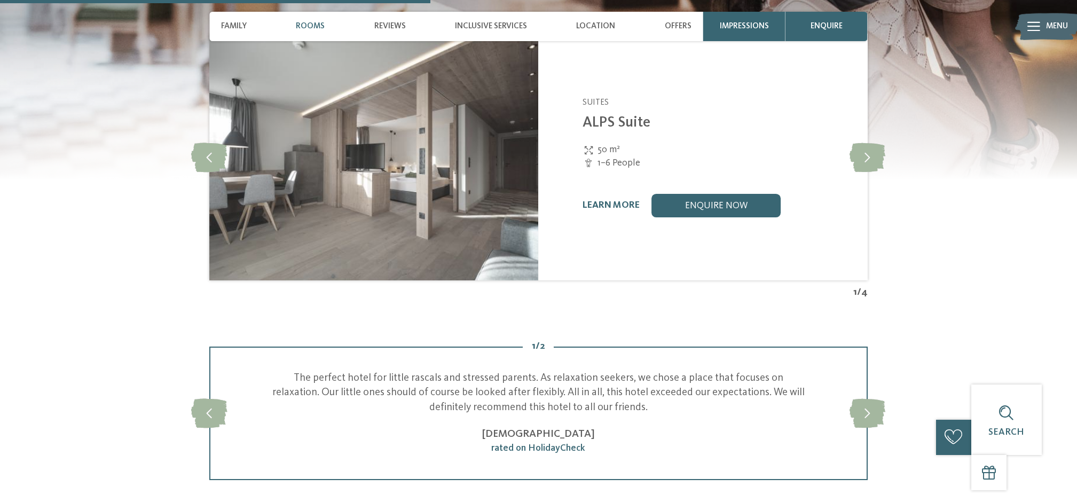
scroll to position [2268, 0]
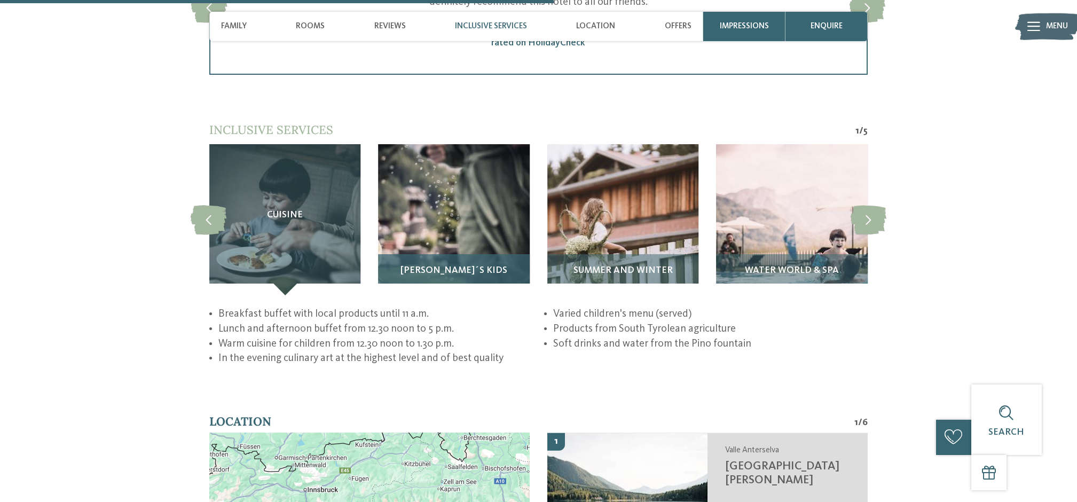
click at [450, 206] on img at bounding box center [453, 219] width 151 height 151
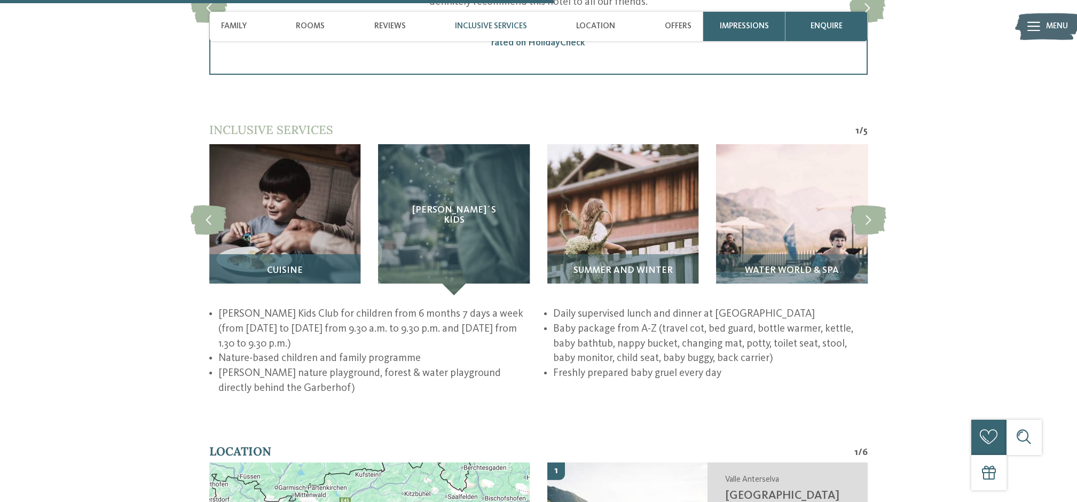
click at [282, 188] on img at bounding box center [284, 219] width 151 height 151
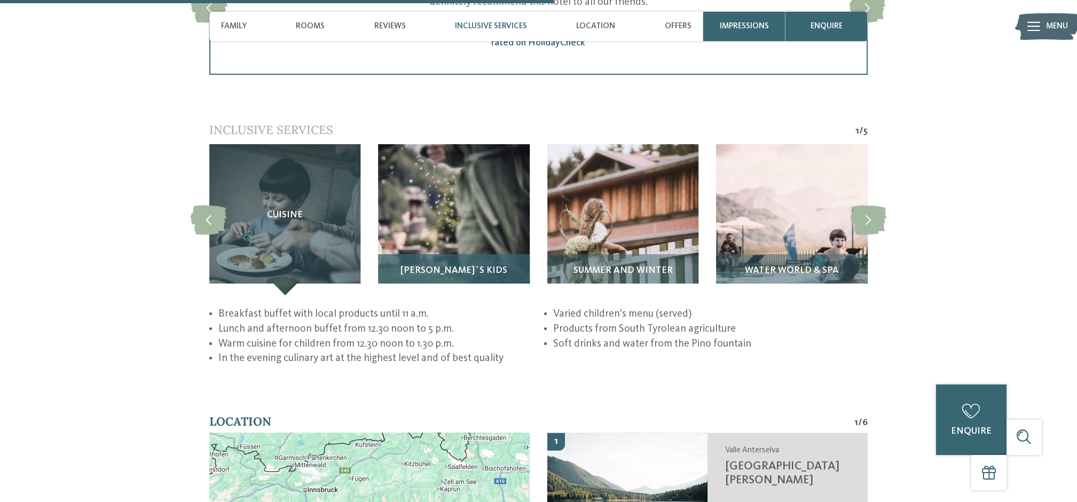
click at [493, 194] on img at bounding box center [453, 219] width 151 height 151
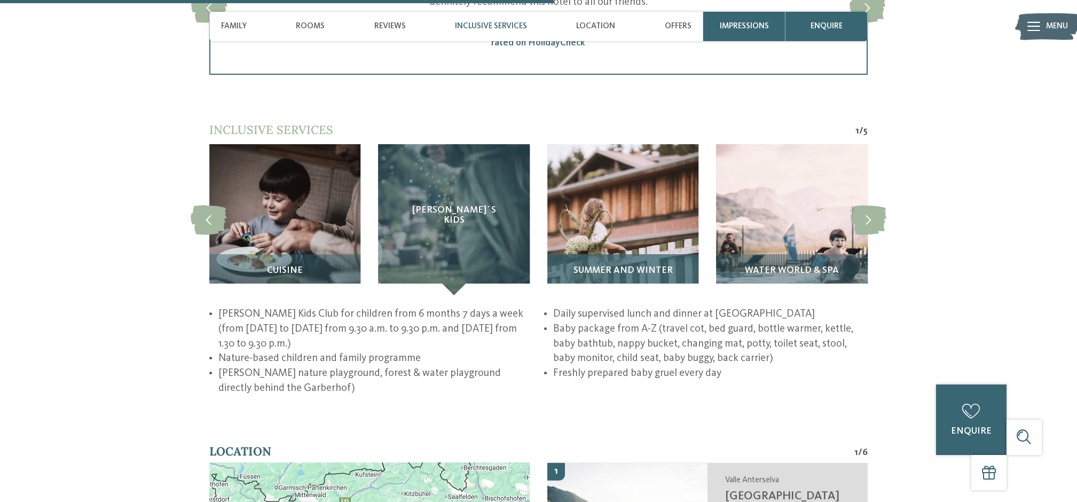
click at [655, 206] on img at bounding box center [622, 219] width 151 height 151
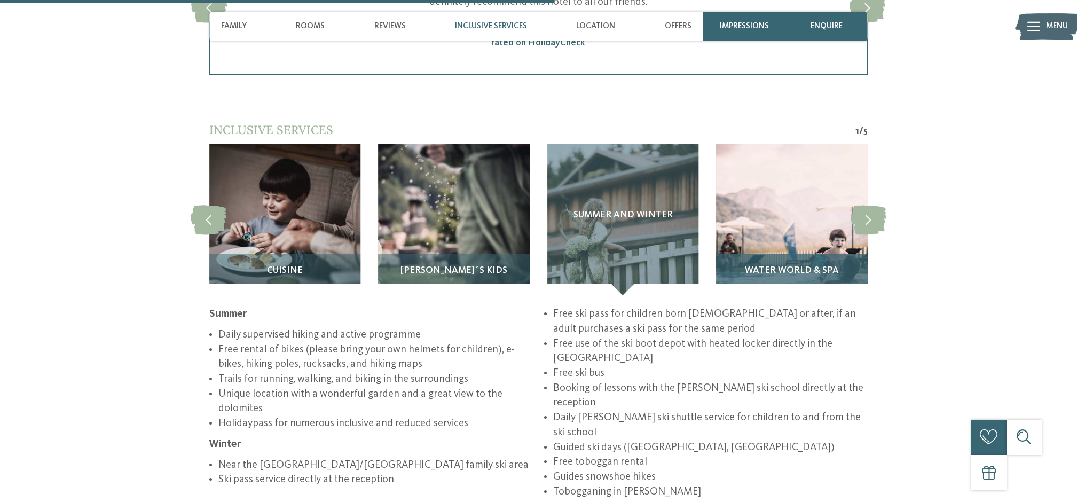
click at [767, 208] on img at bounding box center [791, 219] width 151 height 151
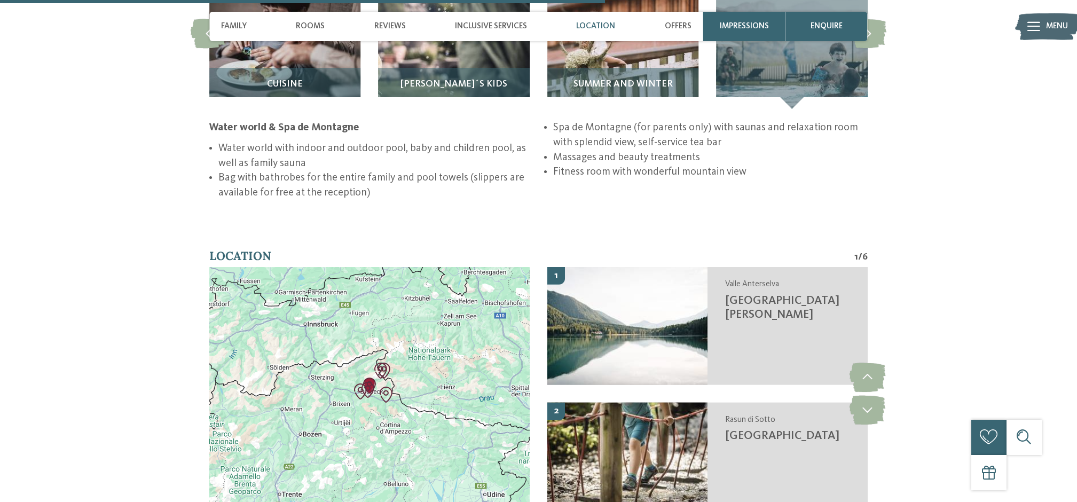
scroll to position [2489, 0]
